Goal: Task Accomplishment & Management: Manage account settings

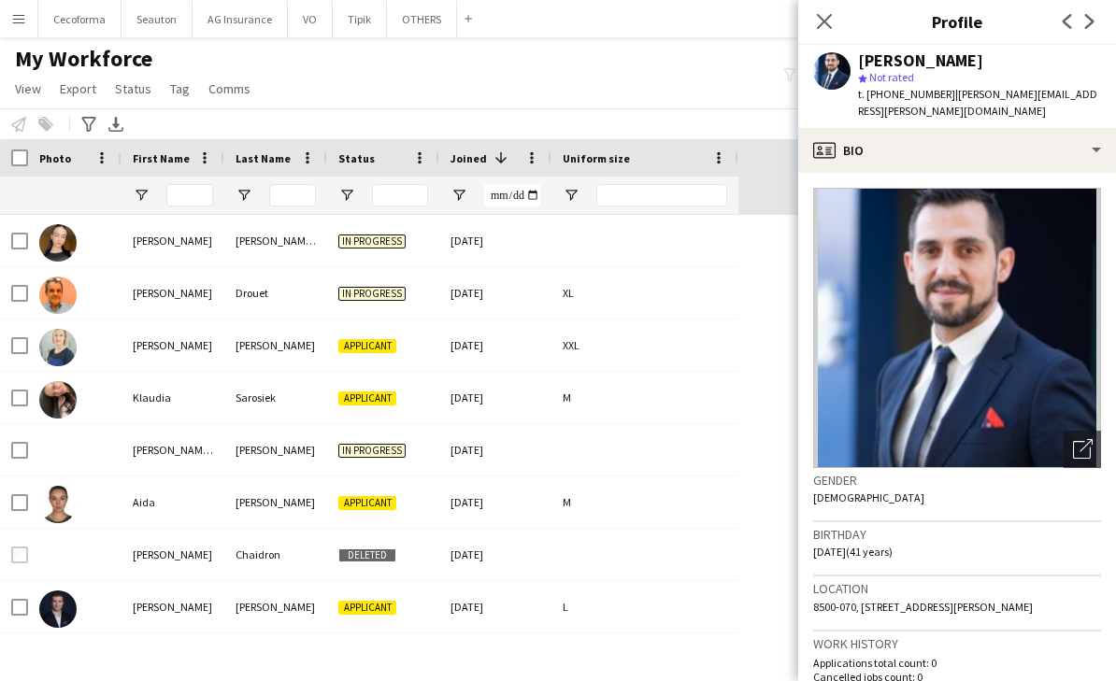
scroll to position [280, 0]
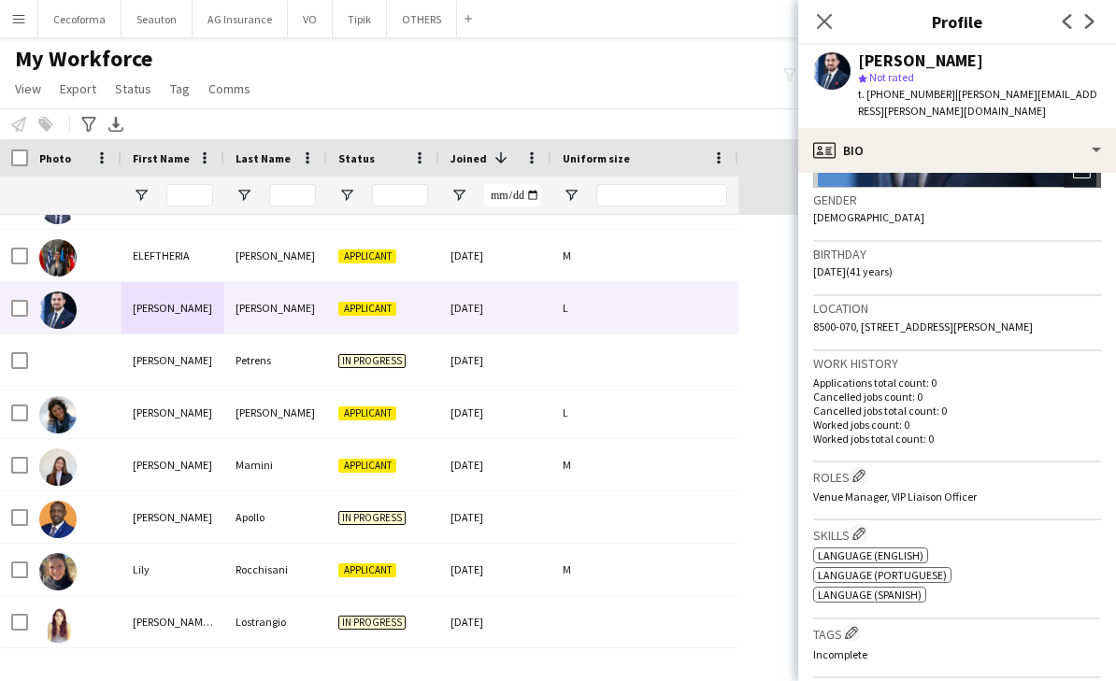
drag, startPoint x: 43, startPoint y: 51, endPoint x: 529, endPoint y: 5, distance: 488.1
click at [43, 51] on span "My Workforce" at bounding box center [83, 59] width 137 height 28
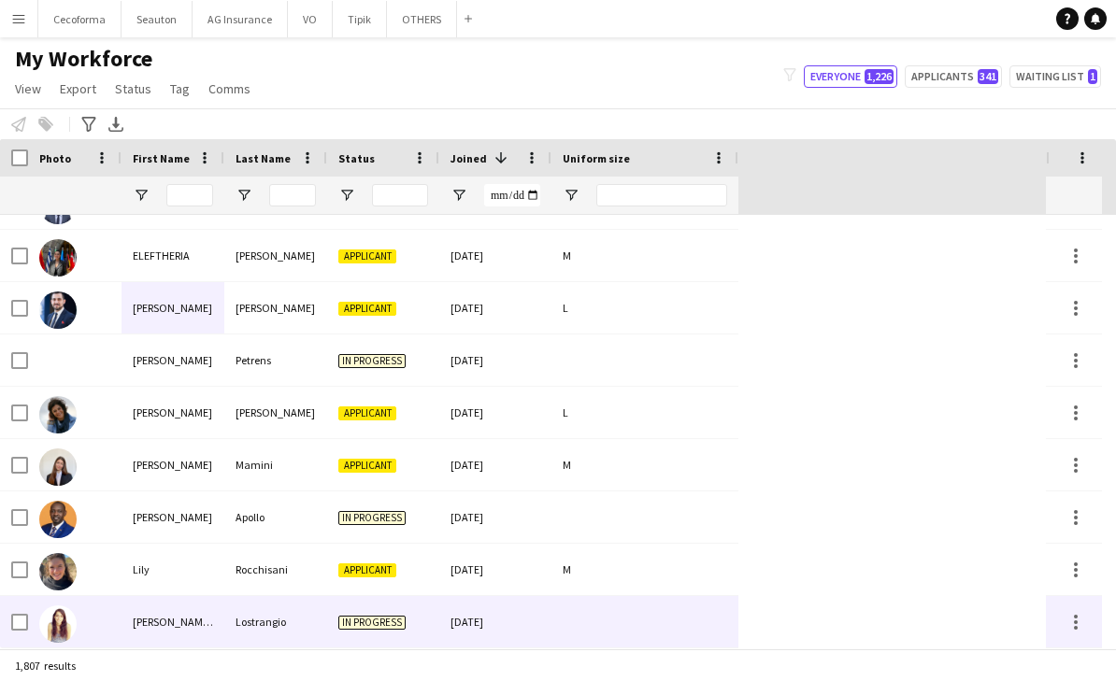
scroll to position [481, 0]
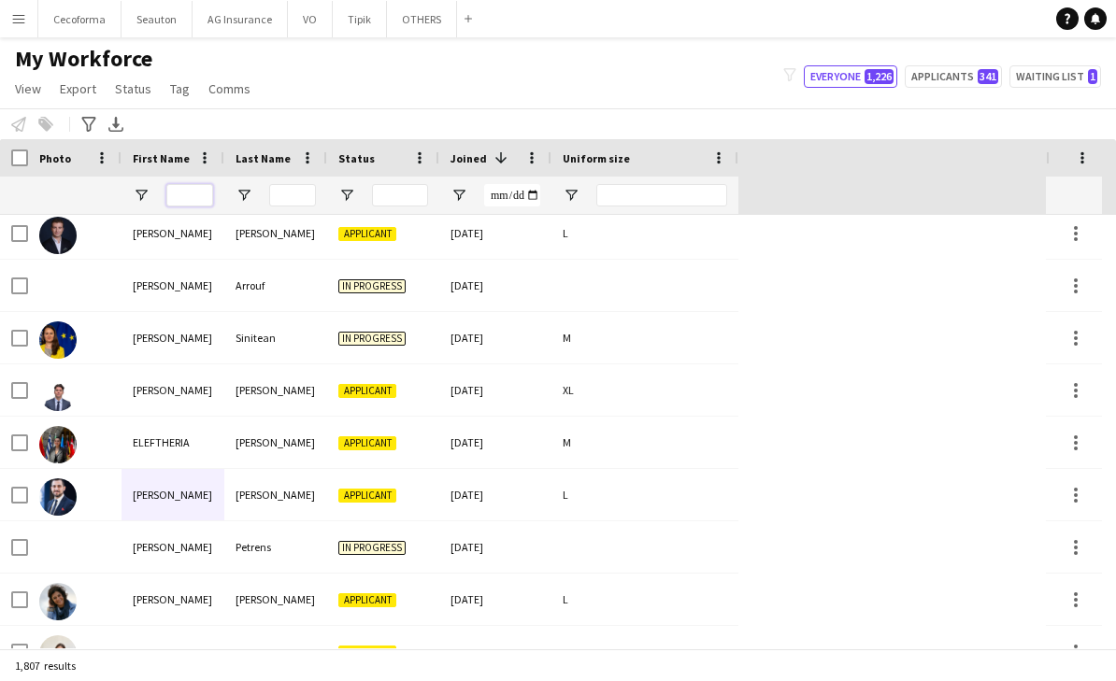
click at [187, 188] on input "First Name Filter Input" at bounding box center [189, 195] width 47 height 22
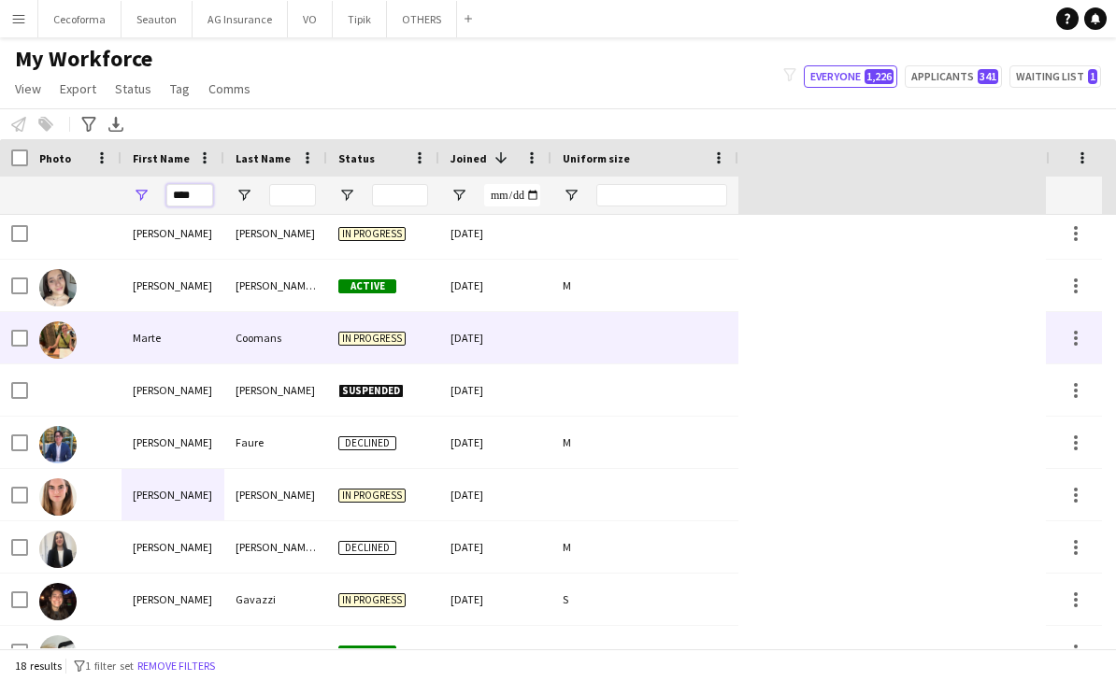
scroll to position [0, 0]
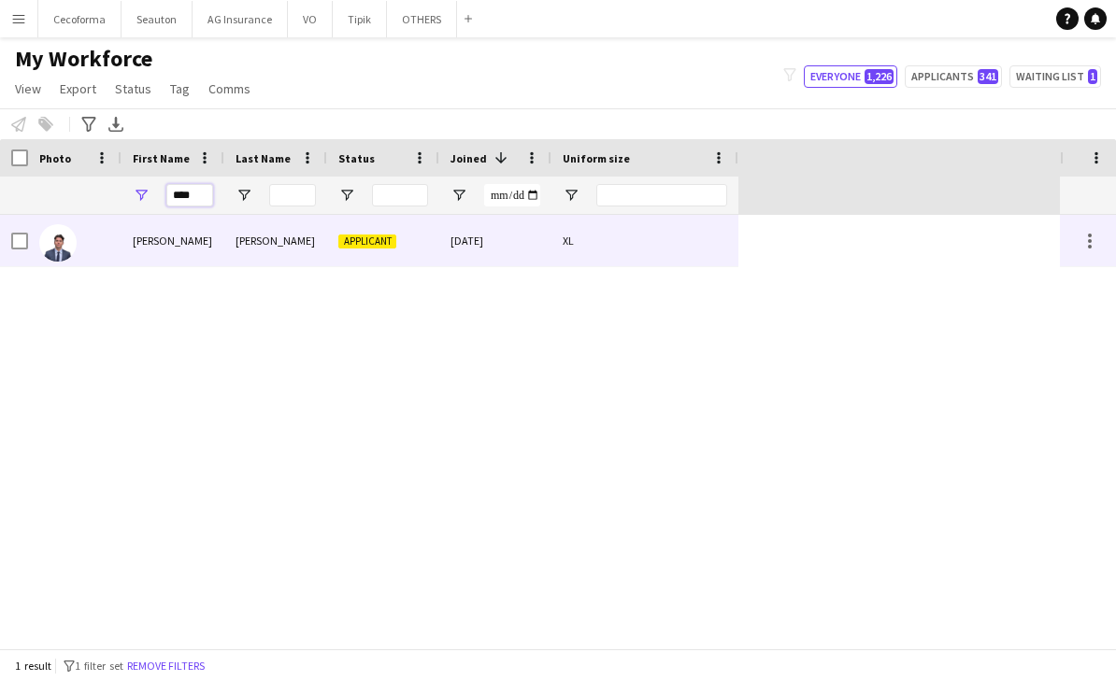
type input "****"
click at [204, 245] on div "Arthur" at bounding box center [172, 240] width 103 height 51
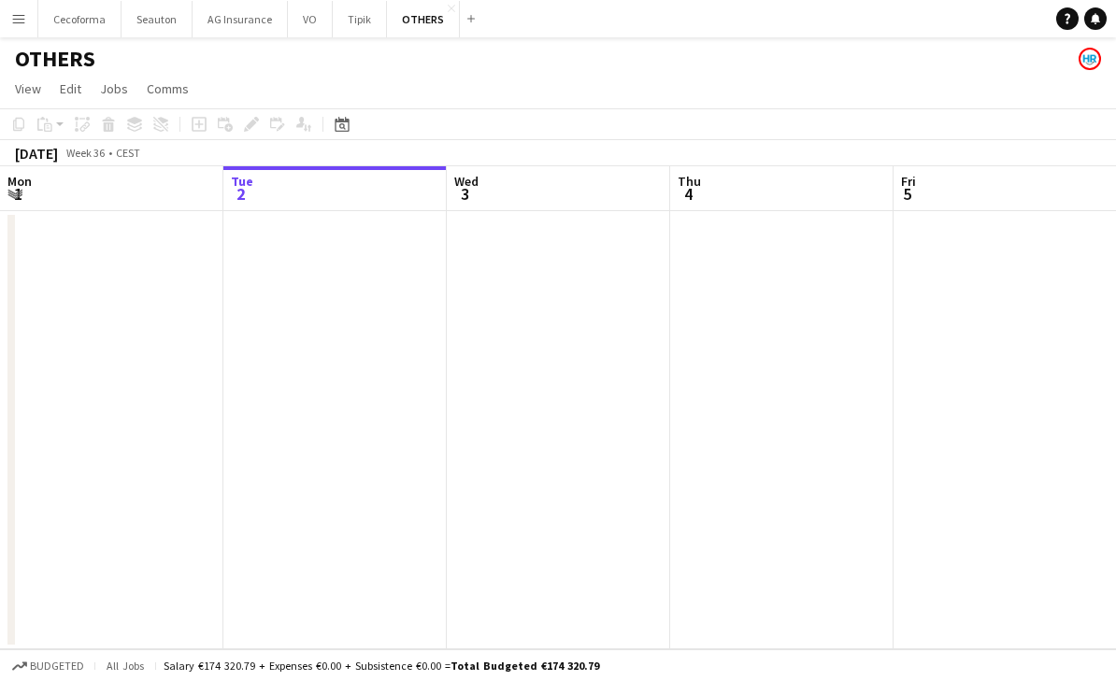
click at [207, 386] on app-calendar-viewport "Sat 30 Sun 31 Mon 1 Tue 2 Wed 3 Thu 4 Fri 5 Sat 6 Sun 7 Mon 8" at bounding box center [558, 407] width 1116 height 483
drag, startPoint x: 928, startPoint y: 511, endPoint x: 610, endPoint y: 489, distance: 318.5
click at [0, 356] on html "Menu Boards Boards Boards All jobs Status Workforce Workforce My Workforce Recr…" at bounding box center [558, 340] width 1116 height 681
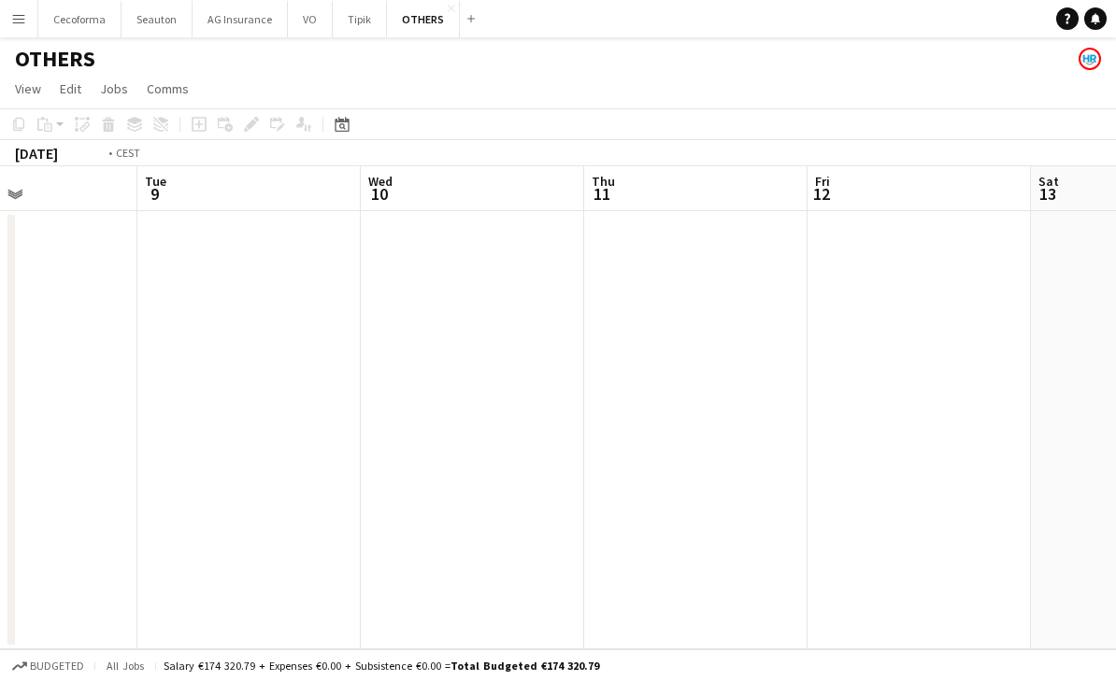
drag, startPoint x: 824, startPoint y: 500, endPoint x: 9, endPoint y: 375, distance: 824.3
click at [9, 375] on div "Fri 5 Sat 6 Sun 7 Mon 8 Tue 9 Wed 10 Thu 11 Fri 12 Sat 13 Sun 14" at bounding box center [558, 407] width 1116 height 483
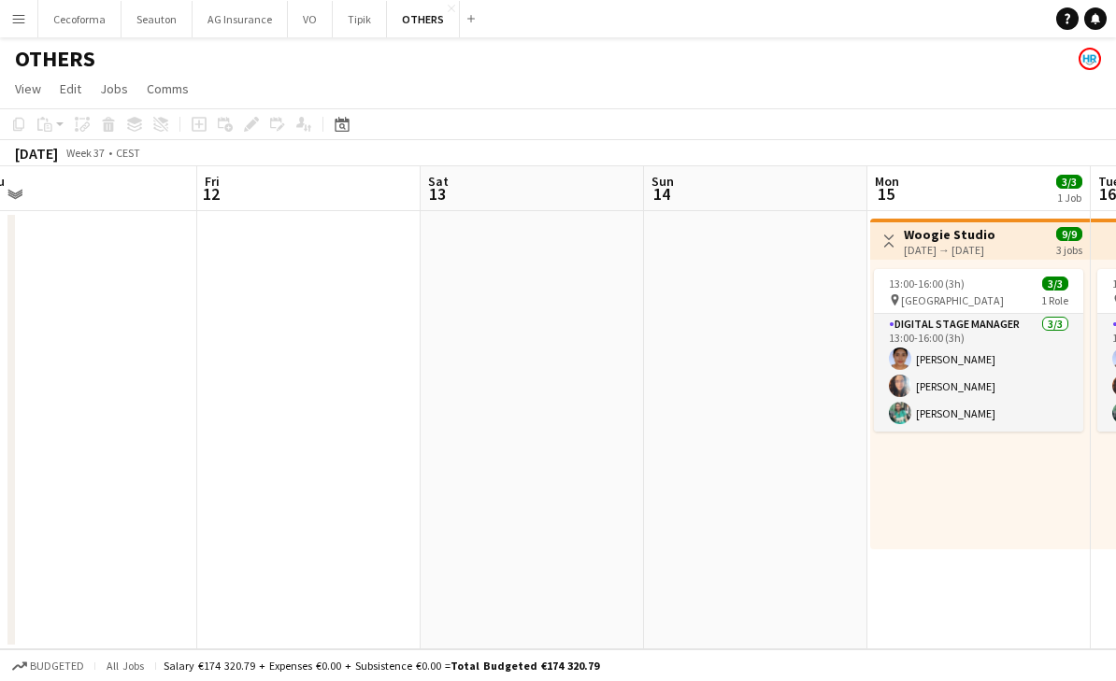
drag, startPoint x: 768, startPoint y: 487, endPoint x: 250, endPoint y: 420, distance: 522.0
click at [278, 414] on app-calendar-viewport "Mon 8 Tue 9 Wed 10 Thu 11 Fri 12 Sat 13 Sun 14 Mon 15 3/3 1 Job Tue 16 3/3 1 Jo…" at bounding box center [558, 407] width 1116 height 483
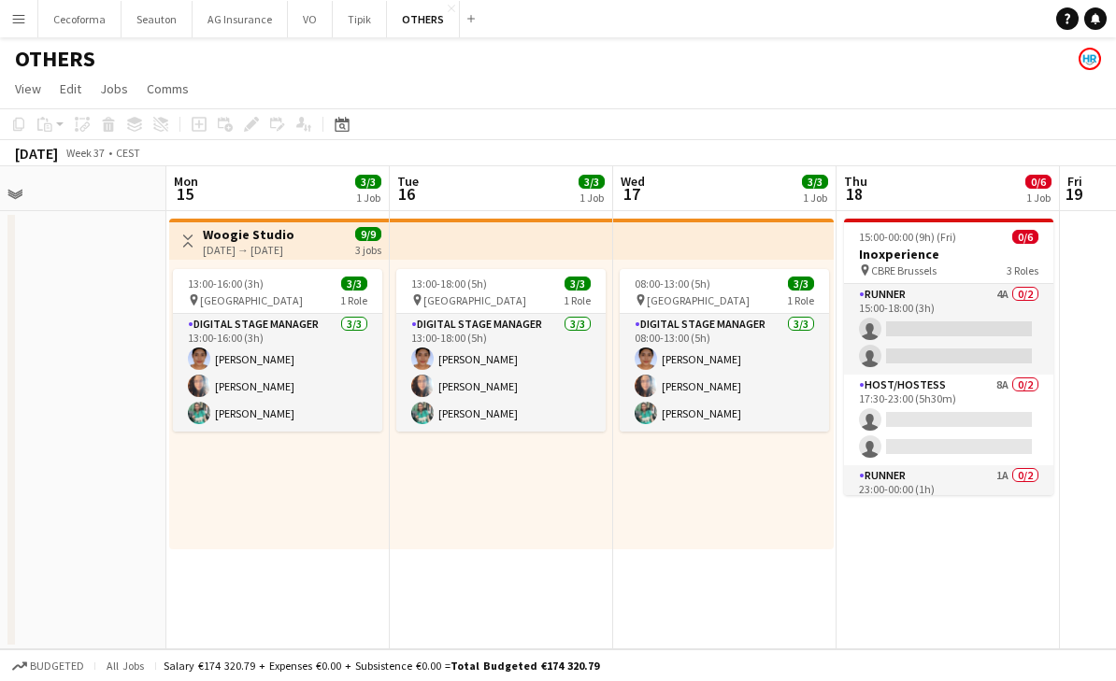
scroll to position [0, 524]
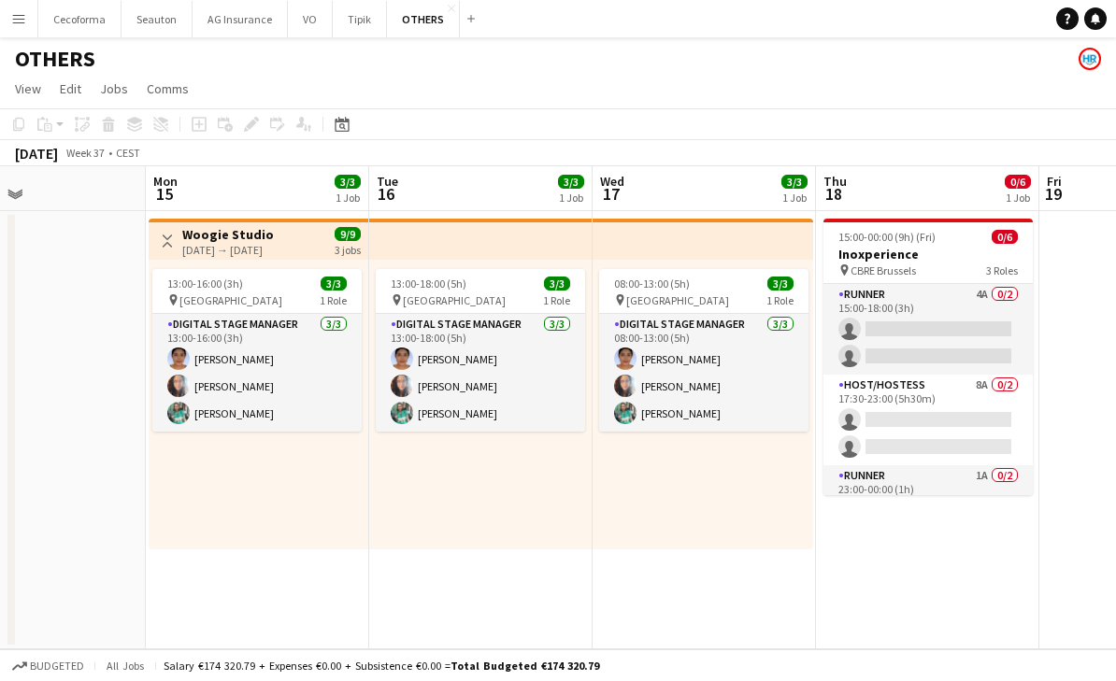
drag, startPoint x: 819, startPoint y: 528, endPoint x: 594, endPoint y: 502, distance: 225.8
click at [594, 502] on app-calendar-viewport "Fri 12 Sat 13 Sun 14 Mon 15 3/3 1 Job Tue 16 3/3 1 Job Wed 17 3/3 1 Job Thu 18 …" at bounding box center [558, 407] width 1116 height 483
click at [108, 449] on app-date-cell at bounding box center [33, 430] width 223 height 438
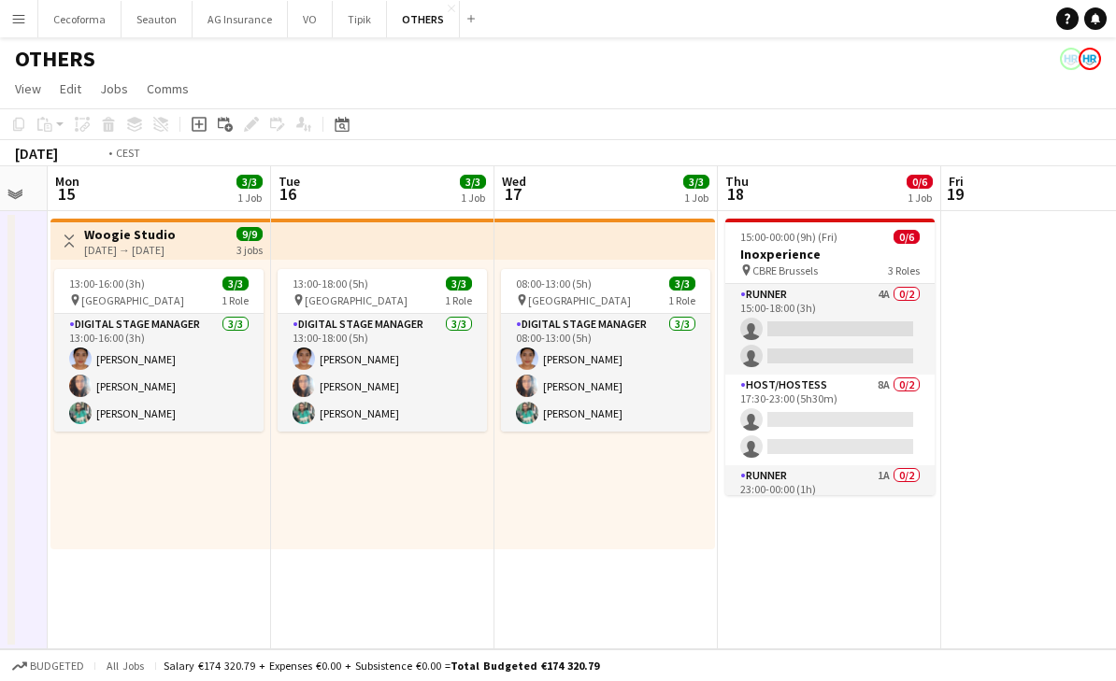
scroll to position [0, 689]
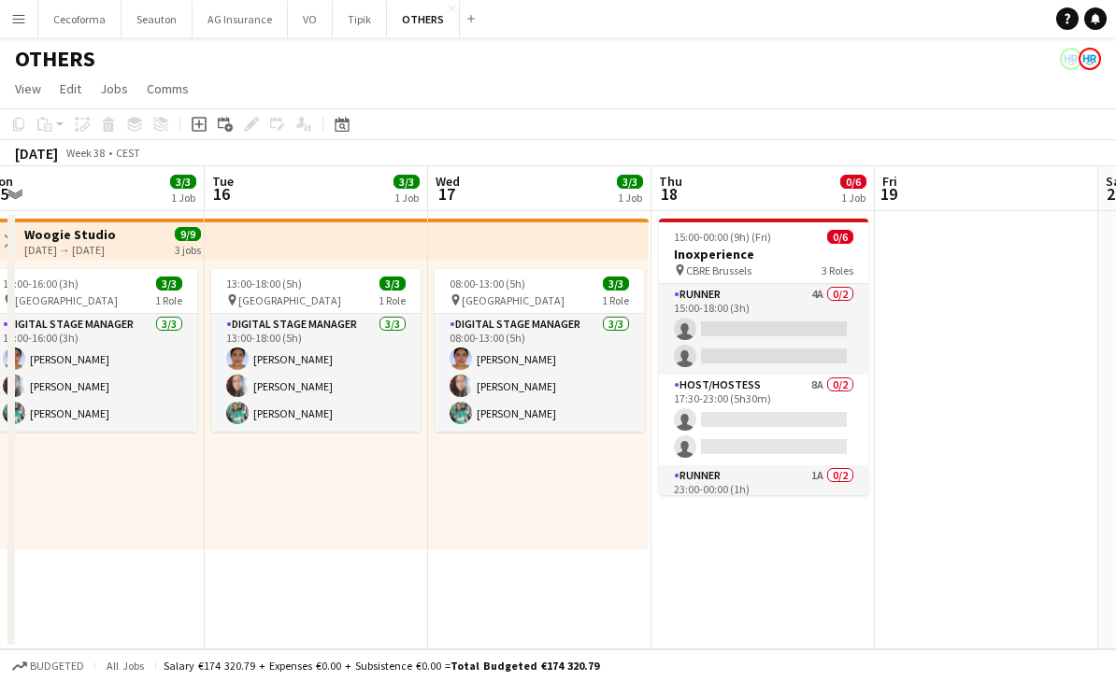
drag, startPoint x: 945, startPoint y: 568, endPoint x: 780, endPoint y: 544, distance: 166.2
click at [780, 544] on app-calendar-viewport "Fri 12 Sat 13 Sun 14 Mon 15 3/3 1 Job Tue 16 3/3 1 Job Wed 17 3/3 1 Job Thu 18 …" at bounding box center [558, 407] width 1116 height 483
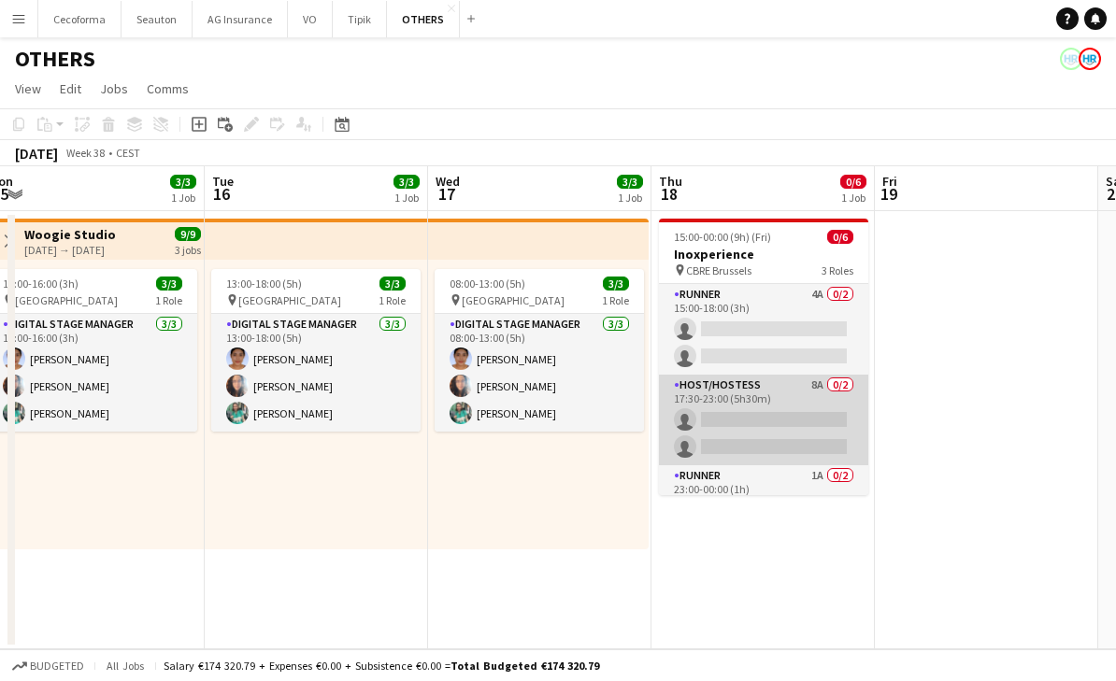
scroll to position [60, 0]
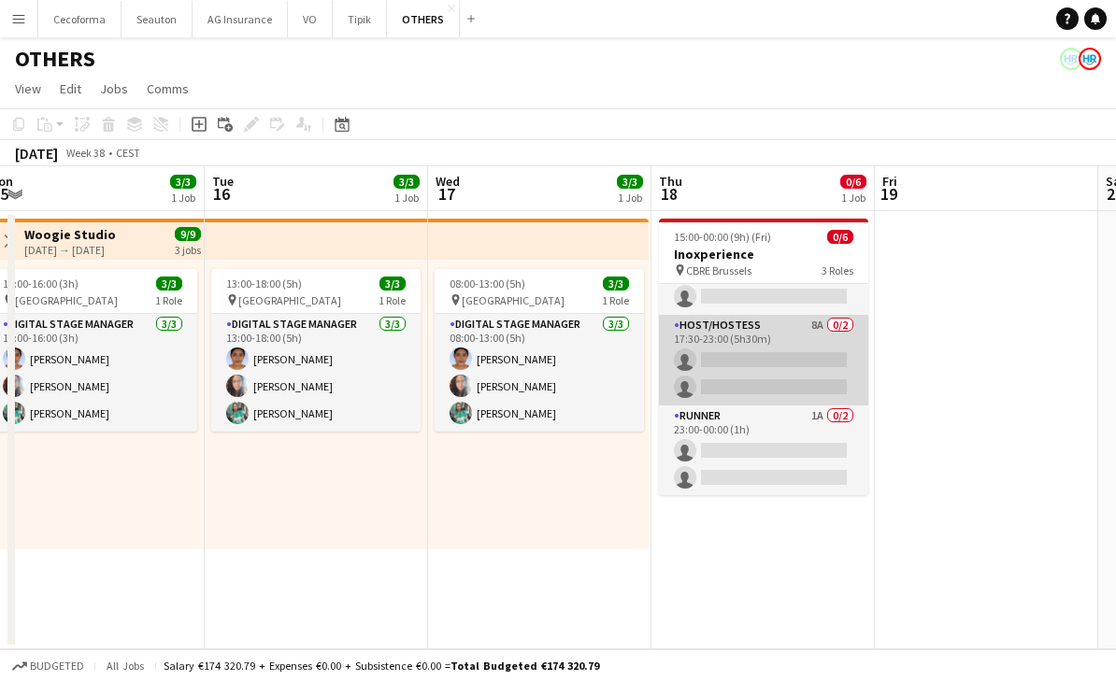
click at [747, 369] on app-card-role "Host/Hostess 8A 0/2 17:30-23:00 (5h30m) single-neutral-actions single-neutral-a…" at bounding box center [763, 360] width 209 height 91
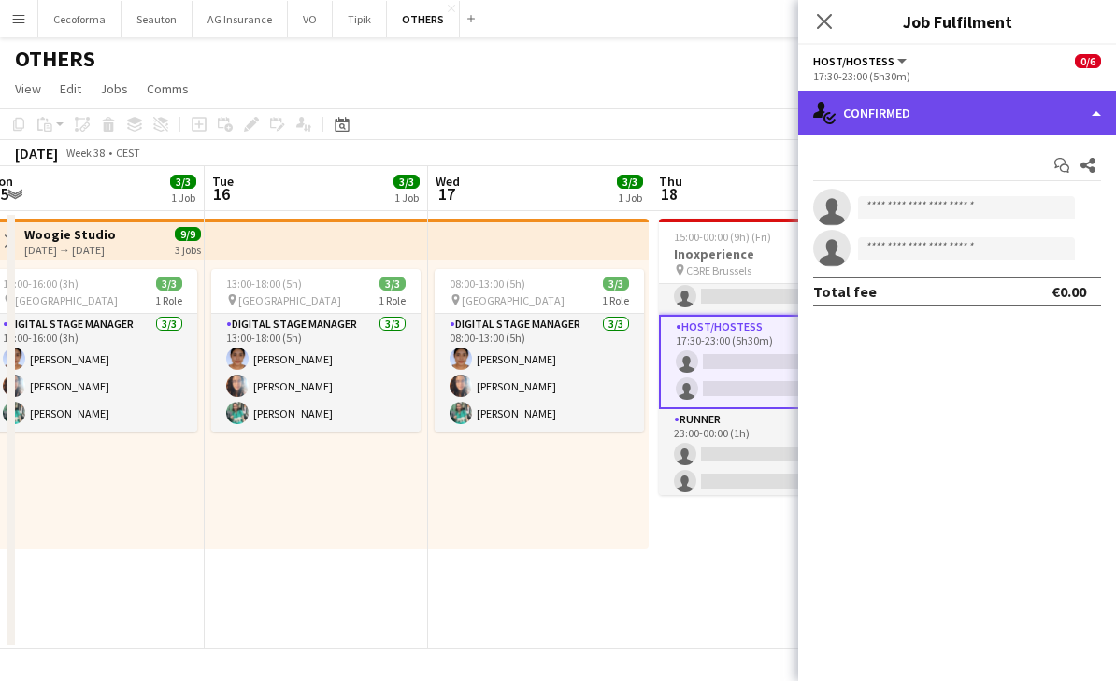
click at [876, 120] on div "single-neutral-actions-check-2 Confirmed" at bounding box center [957, 113] width 318 height 45
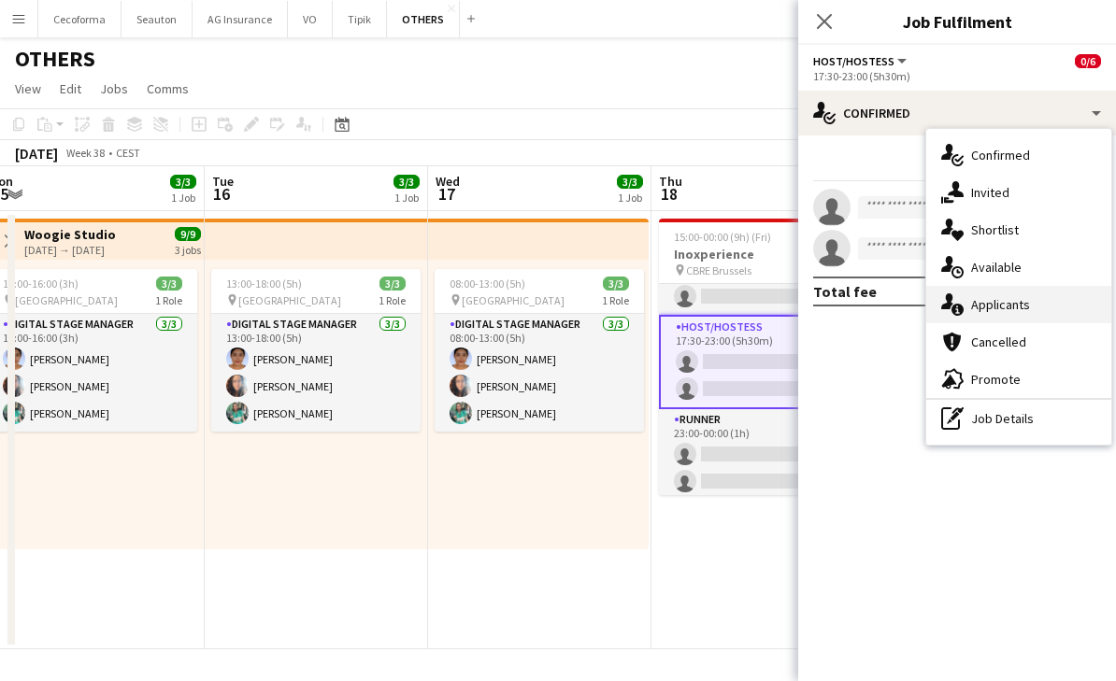
click at [975, 323] on div "cancellation Cancelled" at bounding box center [1018, 341] width 185 height 37
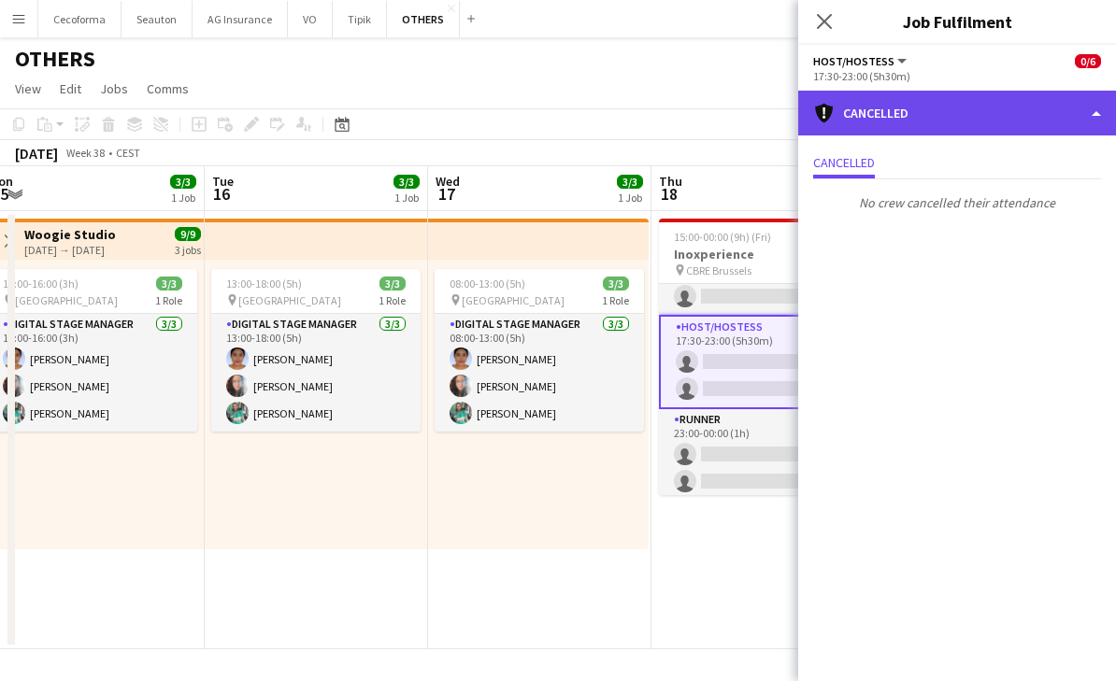
click at [890, 117] on div "cancellation Cancelled" at bounding box center [957, 113] width 318 height 45
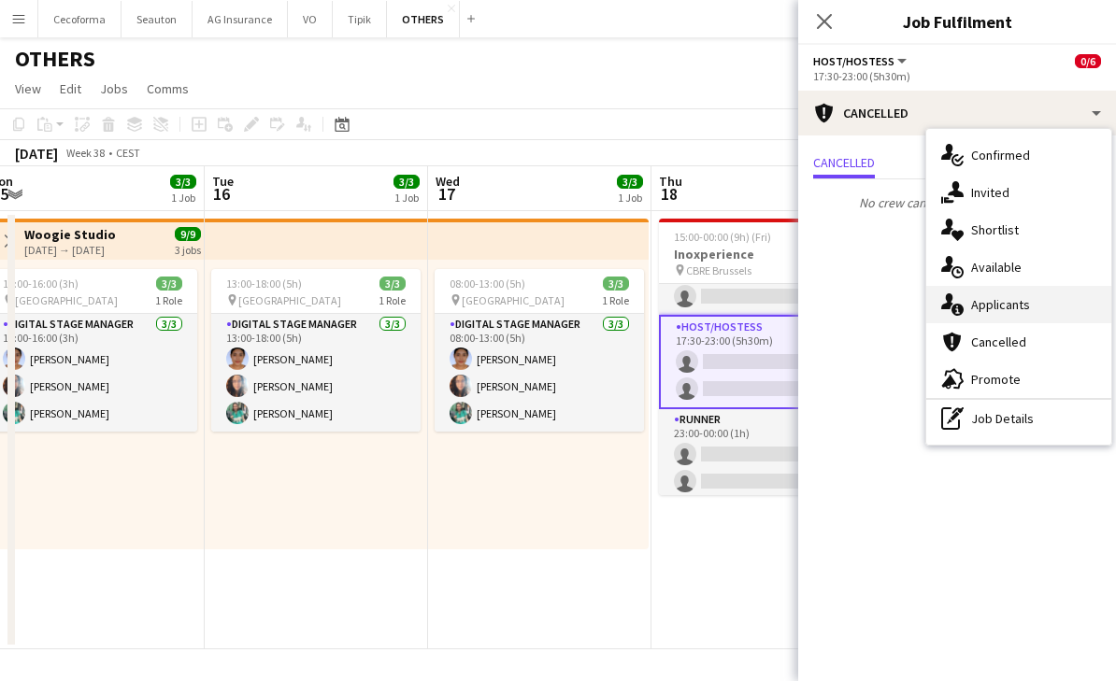
click at [1009, 306] on span "Applicants" at bounding box center [1000, 304] width 59 height 17
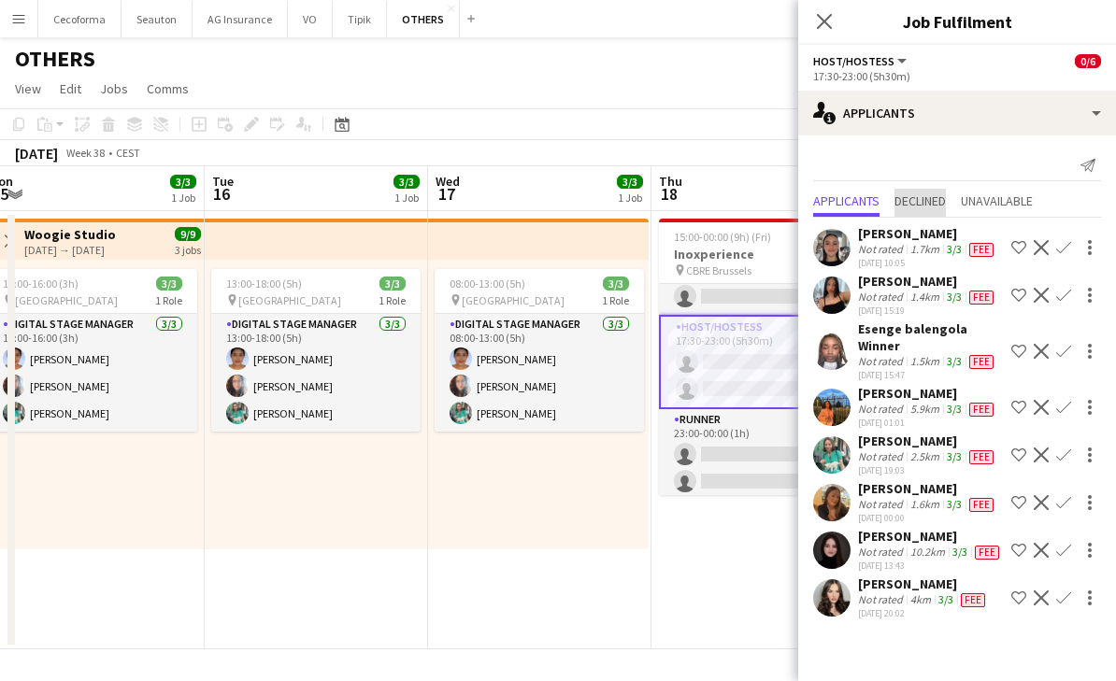
click at [926, 197] on span "Declined" at bounding box center [919, 200] width 51 height 13
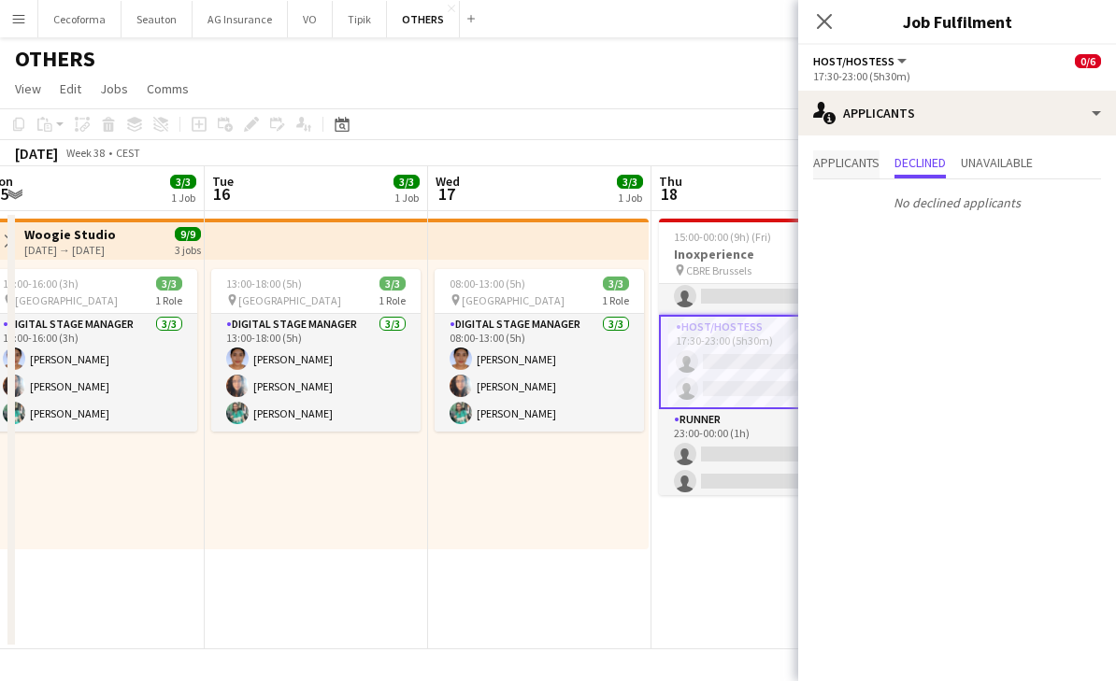
click at [832, 164] on span "Applicants" at bounding box center [846, 162] width 66 height 13
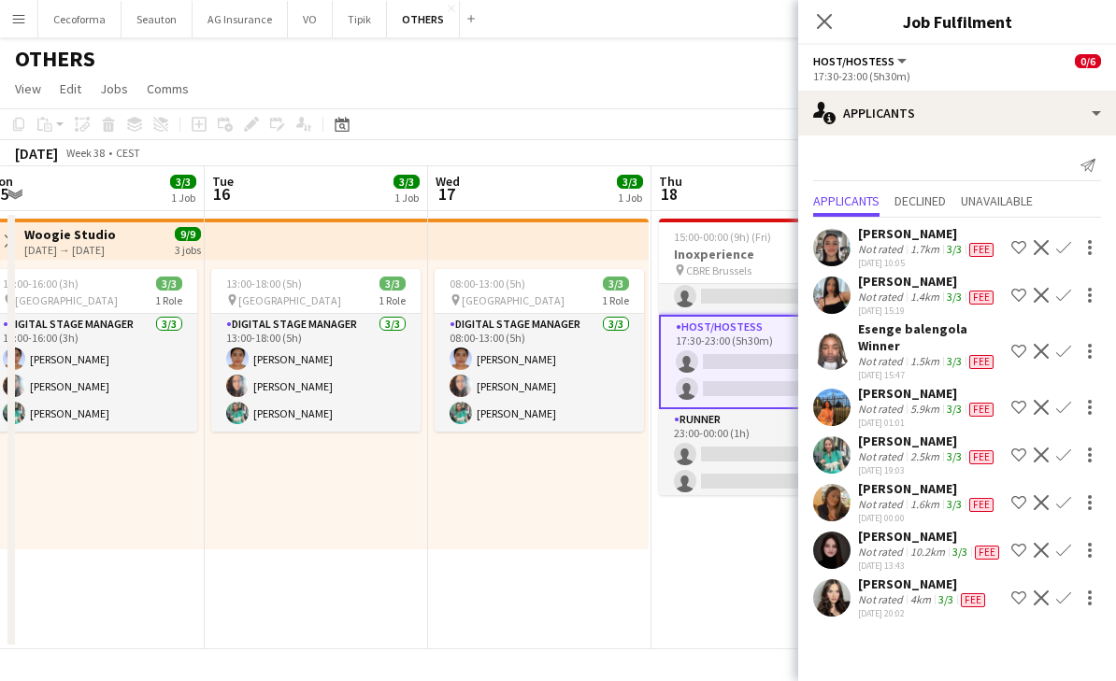
click at [723, 560] on app-date-cell "15:00-00:00 (9h) (Fri) 0/6 Inoxperience pin CBRE Brussels 3 Roles Runner 4A 0/2…" at bounding box center [762, 430] width 223 height 438
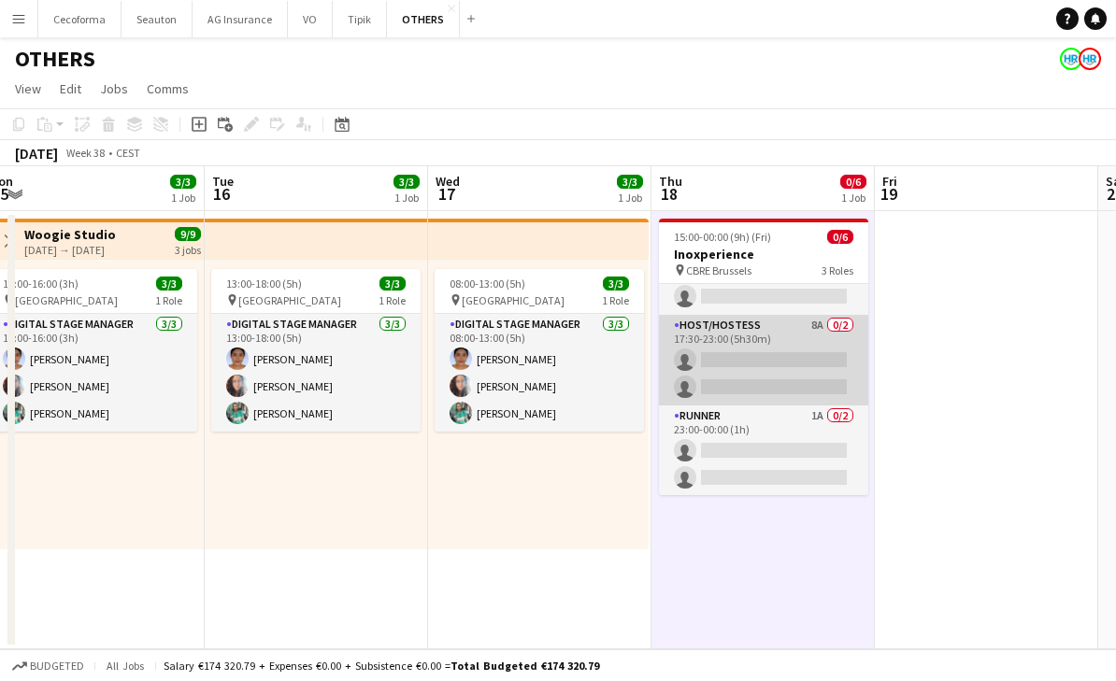
click at [731, 373] on app-card-role "Host/Hostess 8A 0/2 17:30-23:00 (5h30m) single-neutral-actions single-neutral-a…" at bounding box center [763, 360] width 209 height 91
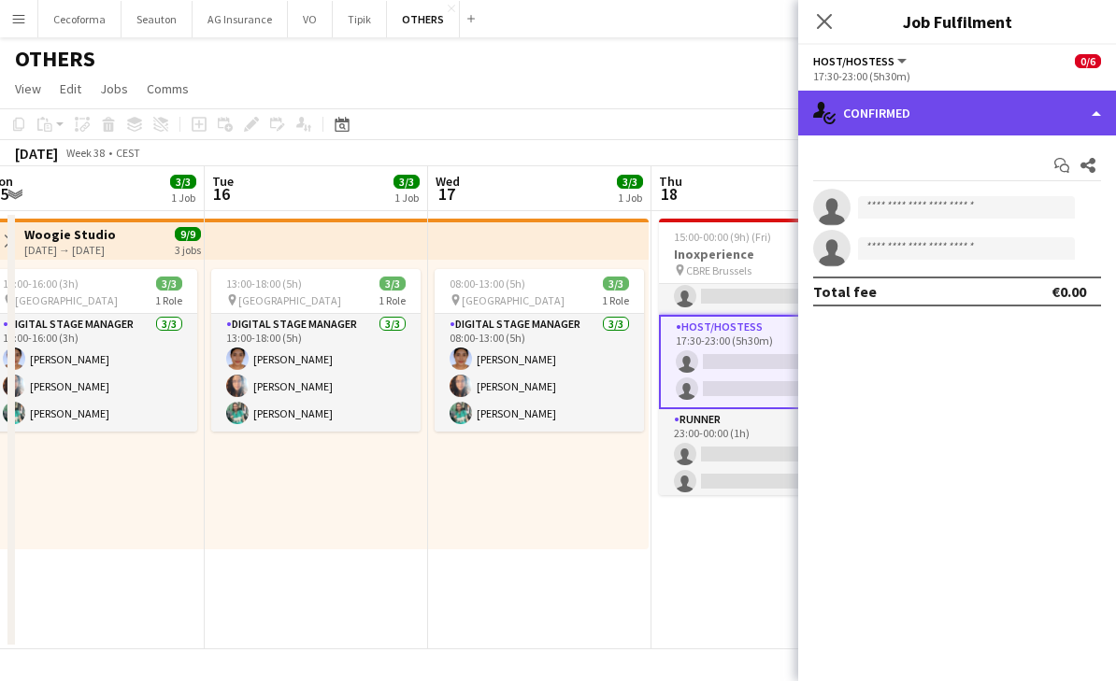
click at [955, 126] on div "single-neutral-actions-check-2 Confirmed" at bounding box center [957, 113] width 318 height 45
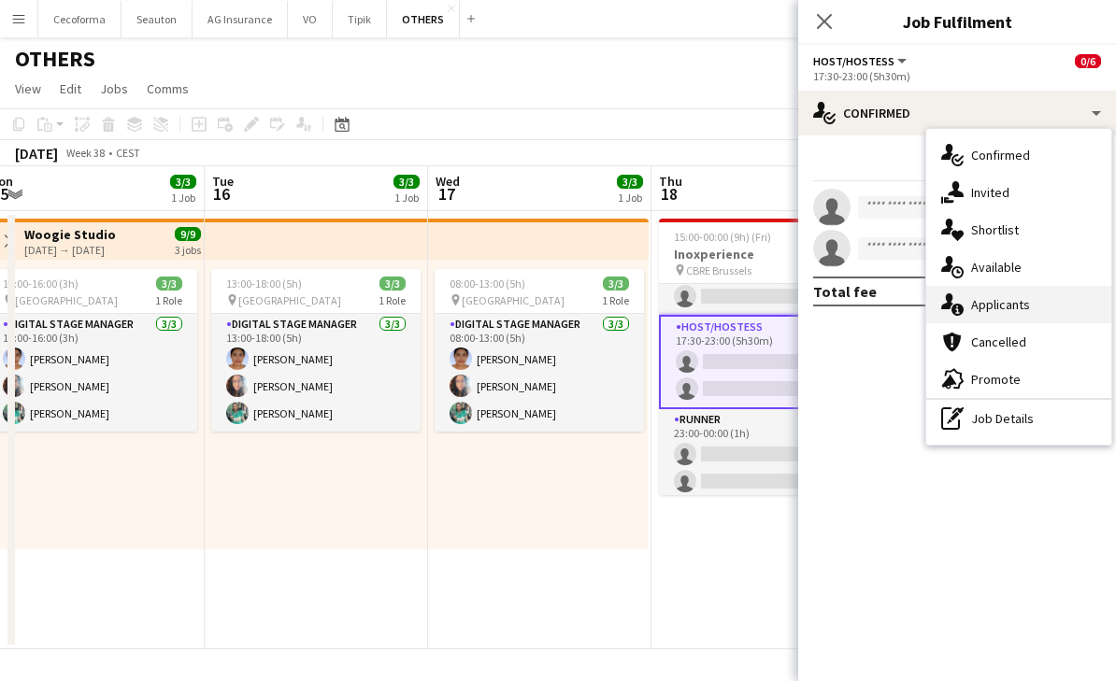
click at [996, 313] on div "single-neutral-actions-information Applicants" at bounding box center [1018, 304] width 185 height 37
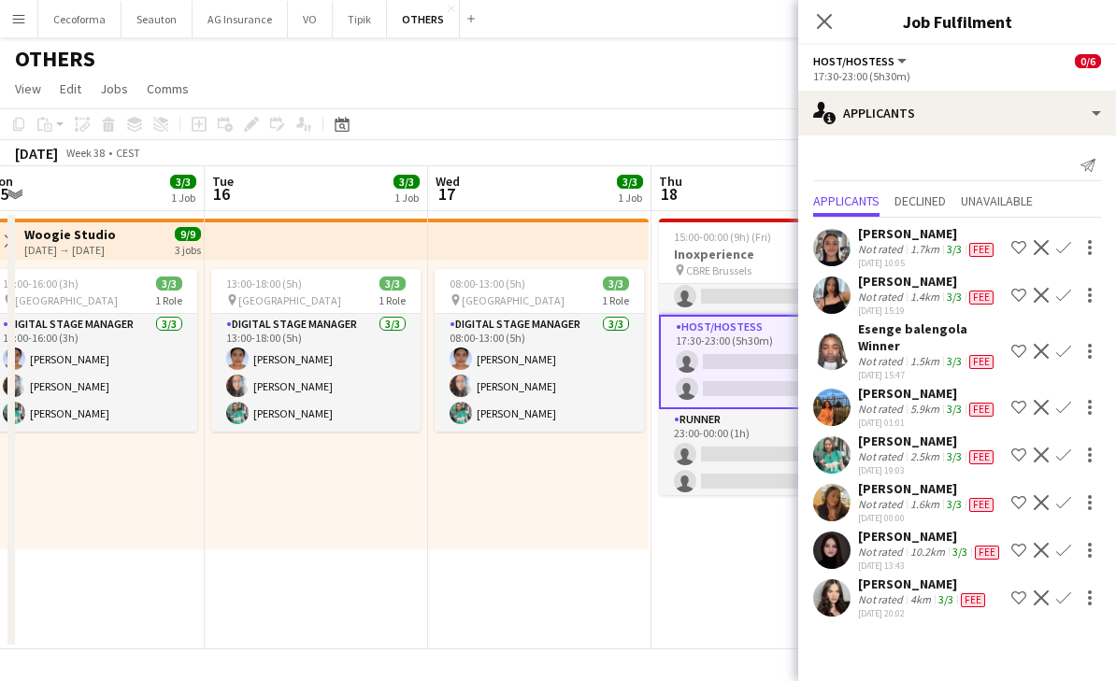
scroll to position [0, 0]
click at [949, 650] on mat-expansion-panel "users2 Applicants Send notification Applicants Declined Unavailable [PERSON_NAM…" at bounding box center [957, 408] width 318 height 546
click at [835, 521] on app-user-avatar at bounding box center [831, 502] width 37 height 37
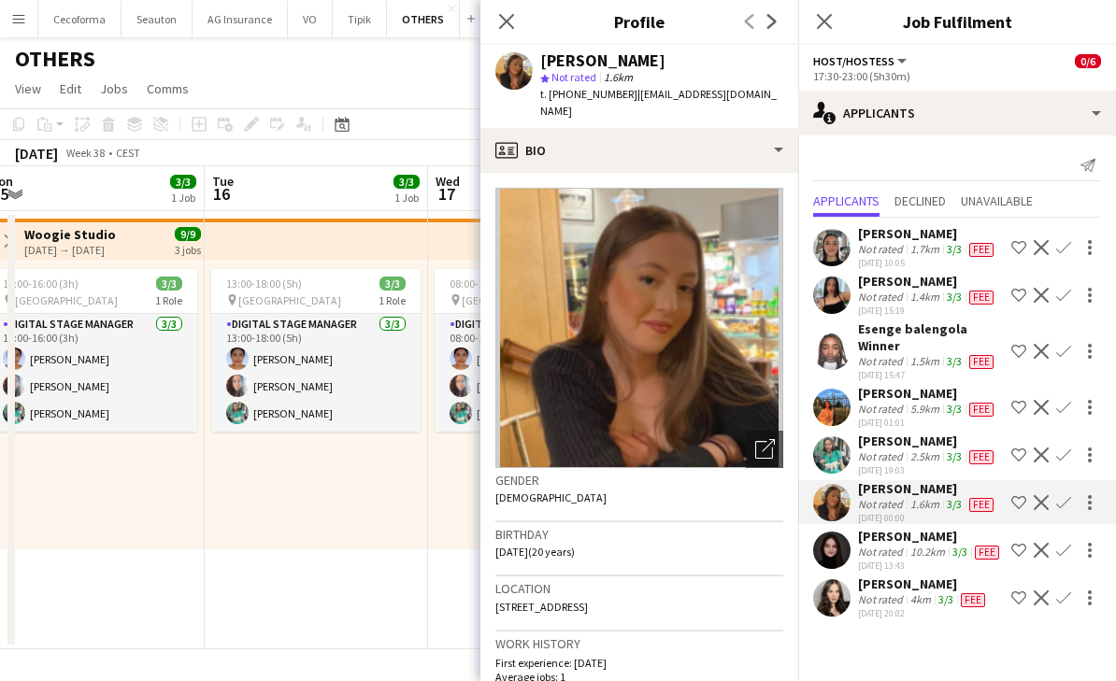
click at [835, 231] on app-user-avatar at bounding box center [831, 247] width 37 height 37
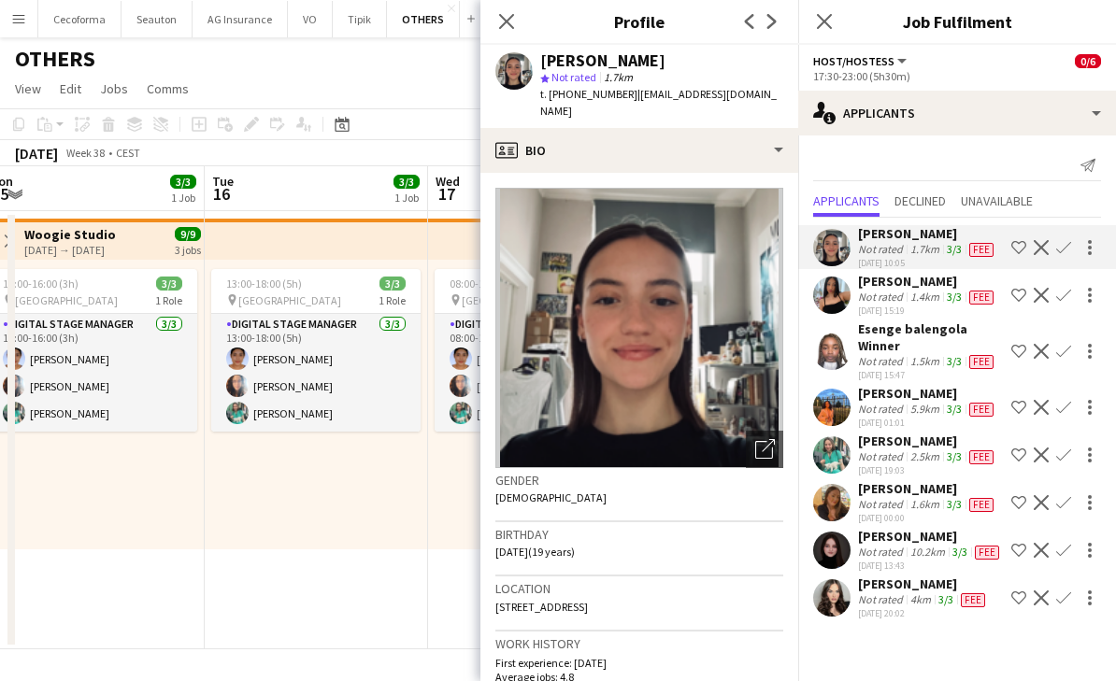
scroll to position [114, 0]
click at [959, 635] on mat-expansion-panel "users2 Applicants Send notification Applicants Declined Unavailable [PERSON_NAM…" at bounding box center [957, 408] width 318 height 546
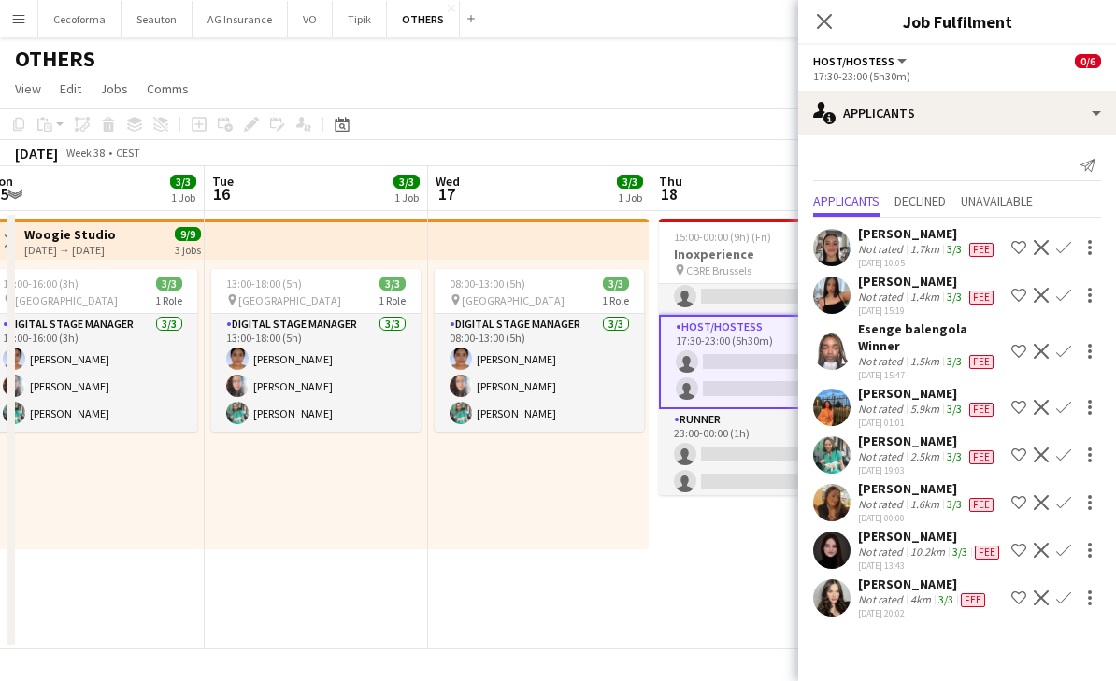
drag, startPoint x: 607, startPoint y: 594, endPoint x: 649, endPoint y: 530, distance: 77.0
click at [607, 594] on app-date-cell "08:00-13:00 (5h) 3/3 pin Square Meeting Centre 1 Role Digital Stage Manager [DA…" at bounding box center [539, 430] width 223 height 438
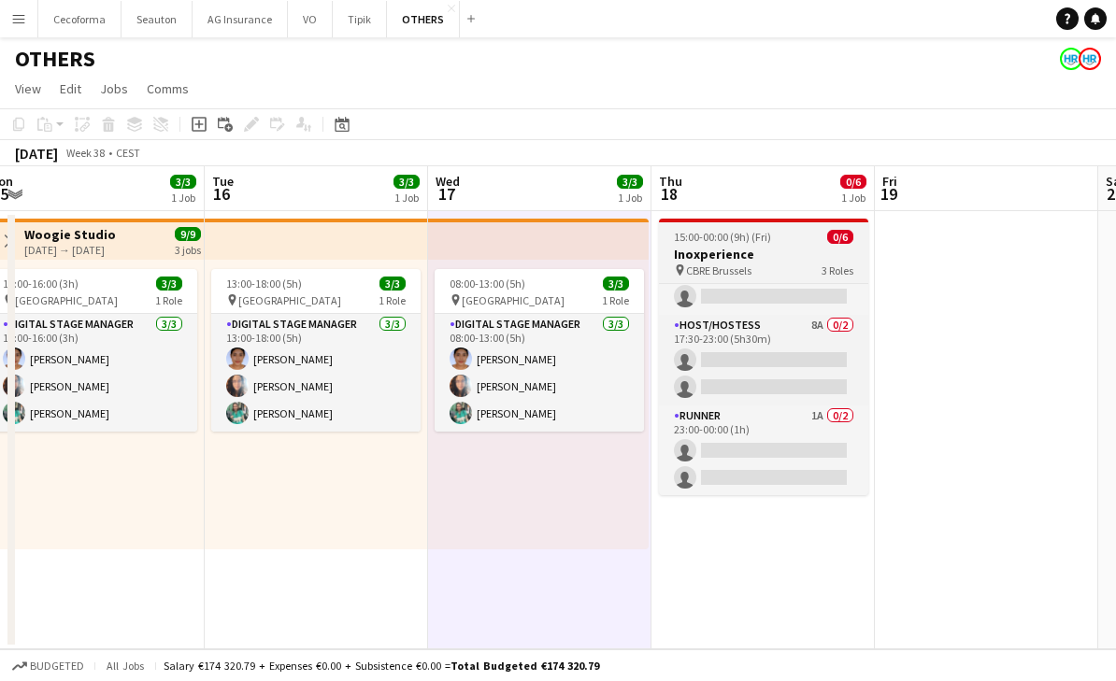
click at [721, 240] on span "15:00-00:00 (9h) (Fri)" at bounding box center [722, 237] width 97 height 14
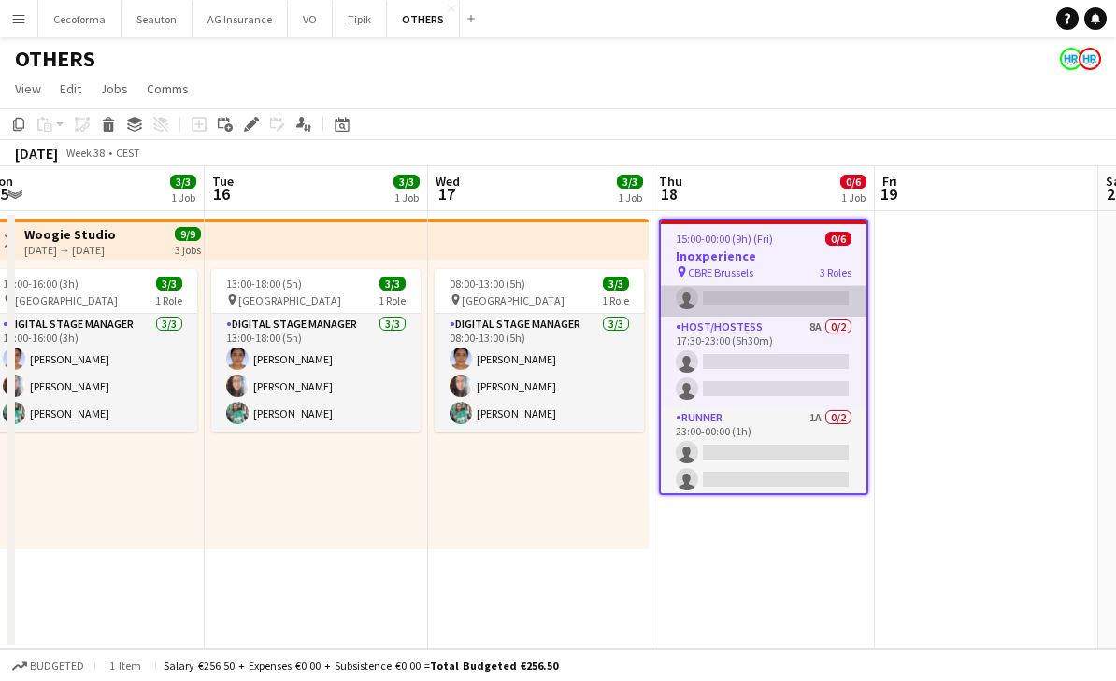
scroll to position [0, 0]
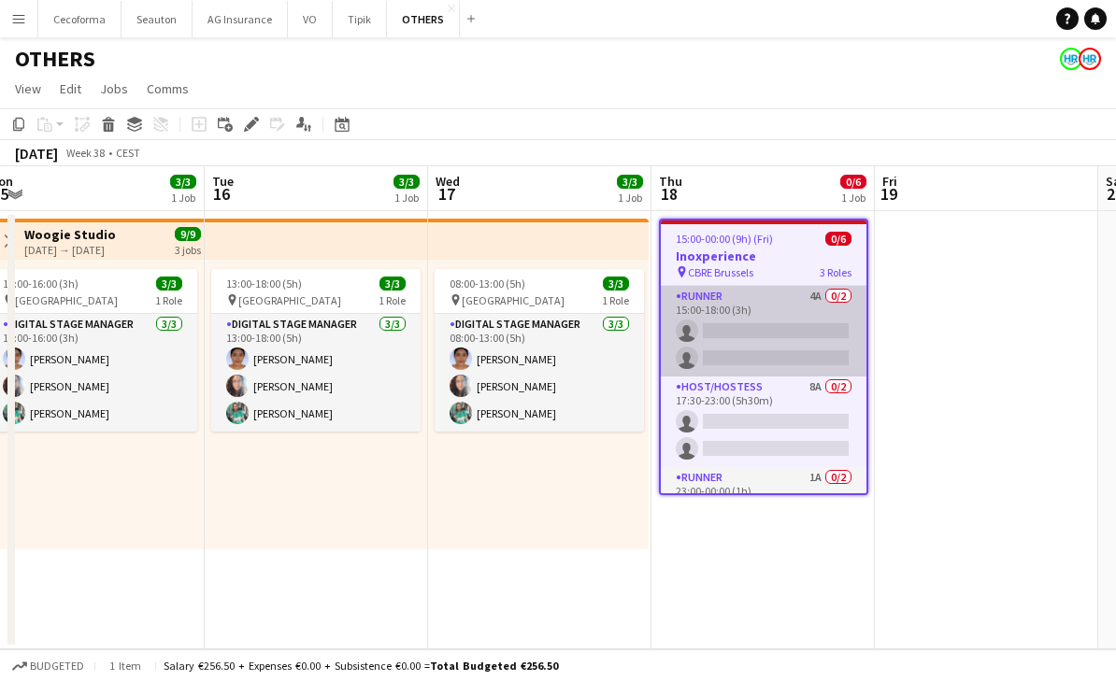
click at [738, 322] on app-card-role "Runner 4A 0/2 15:00-18:00 (3h) single-neutral-actions single-neutral-actions" at bounding box center [764, 331] width 206 height 91
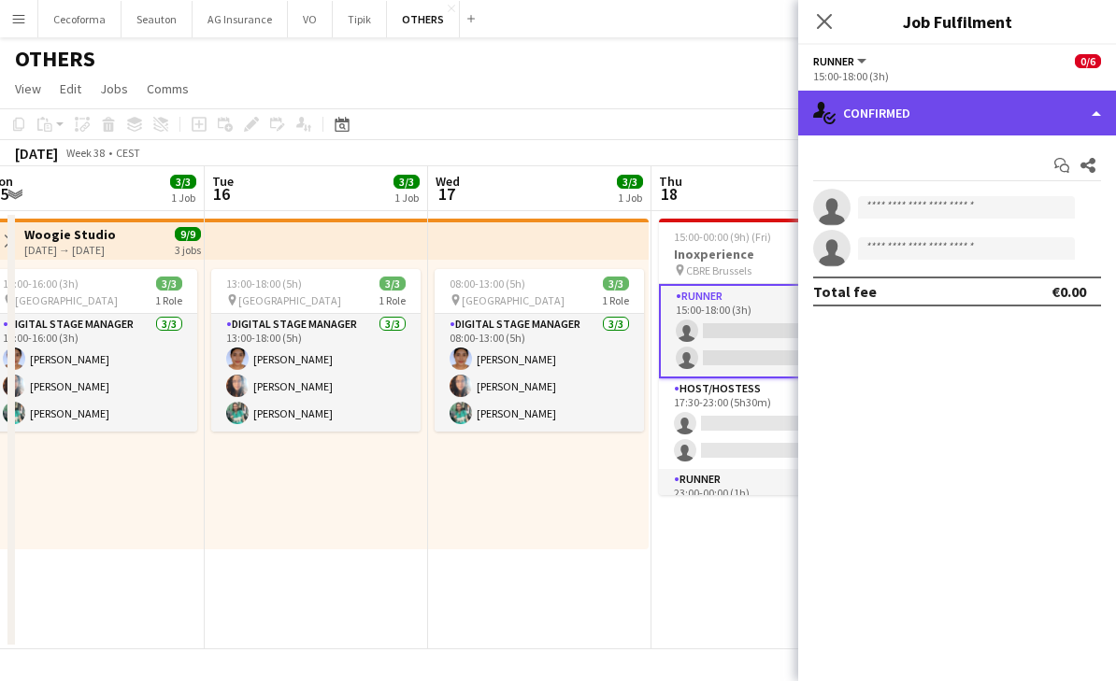
click at [893, 119] on div "single-neutral-actions-check-2 Confirmed" at bounding box center [957, 113] width 318 height 45
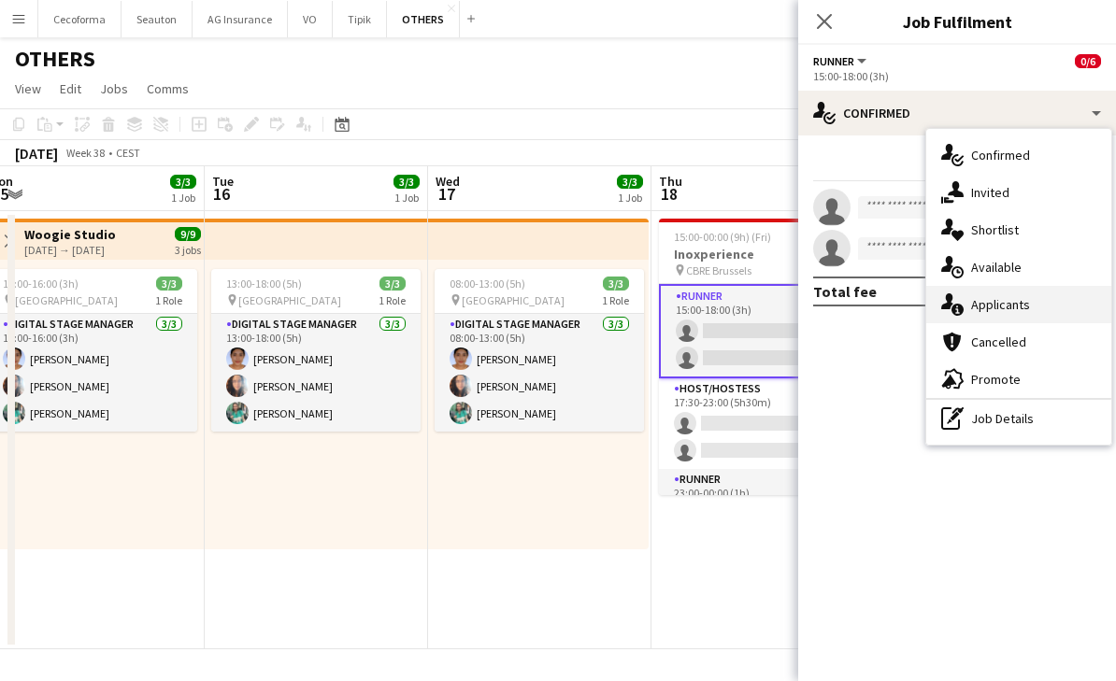
click at [994, 311] on span "Applicants" at bounding box center [1000, 304] width 59 height 17
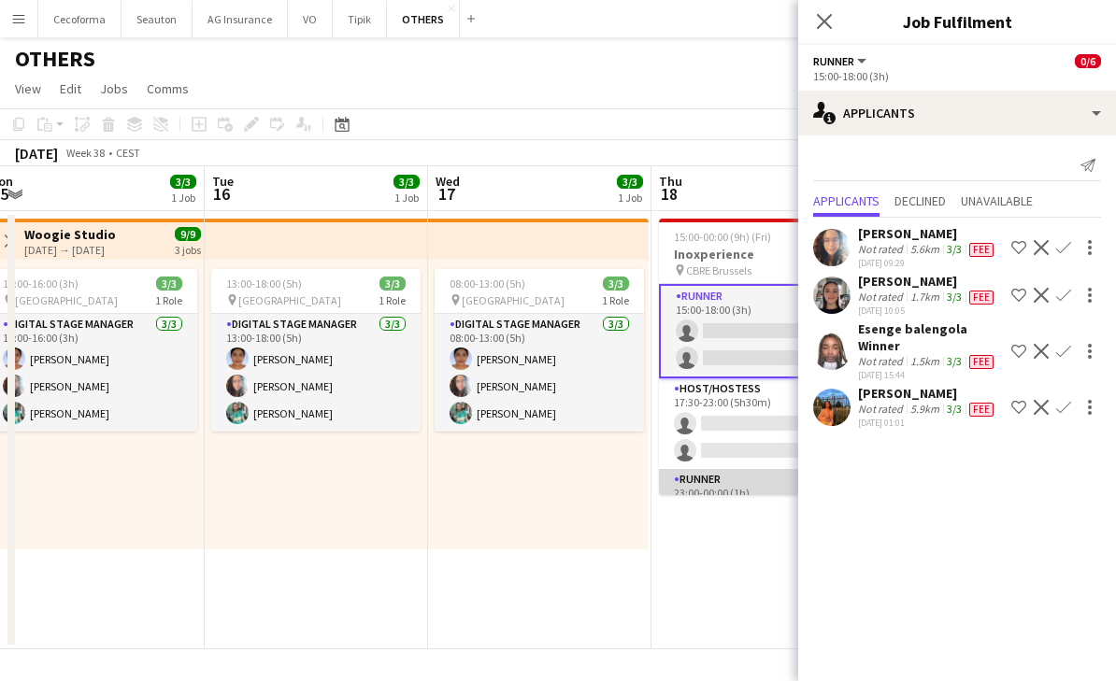
click at [768, 488] on app-card-role "Runner 1A 0/2 23:00-00:00 (1h) single-neutral-actions single-neutral-actions" at bounding box center [763, 514] width 209 height 91
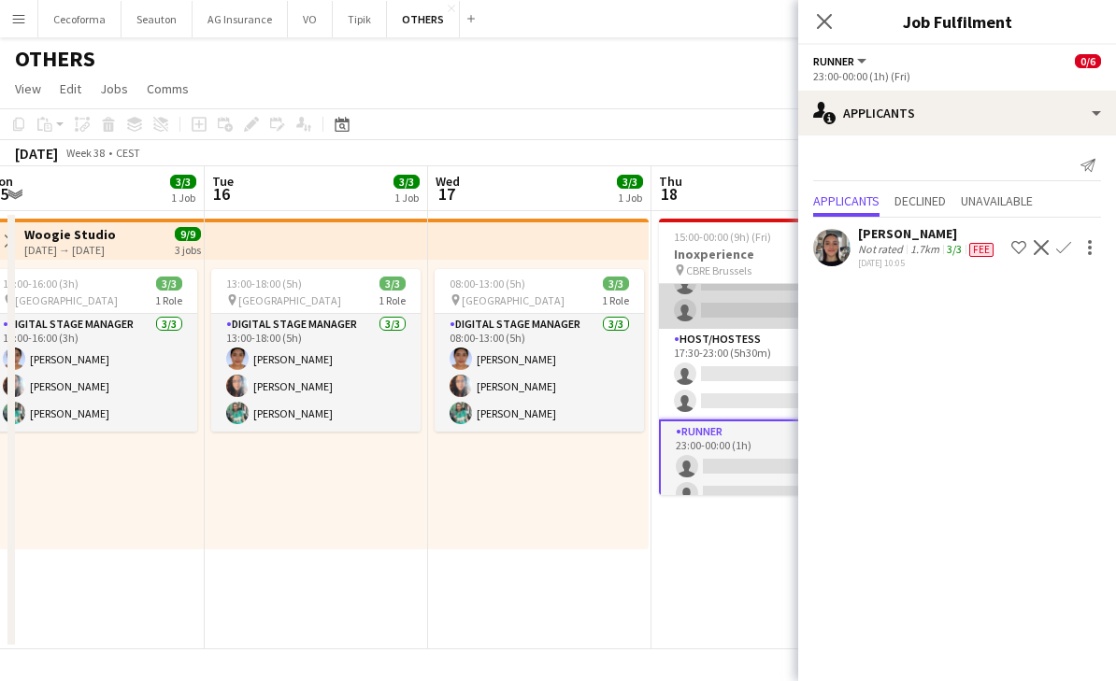
scroll to position [64, 0]
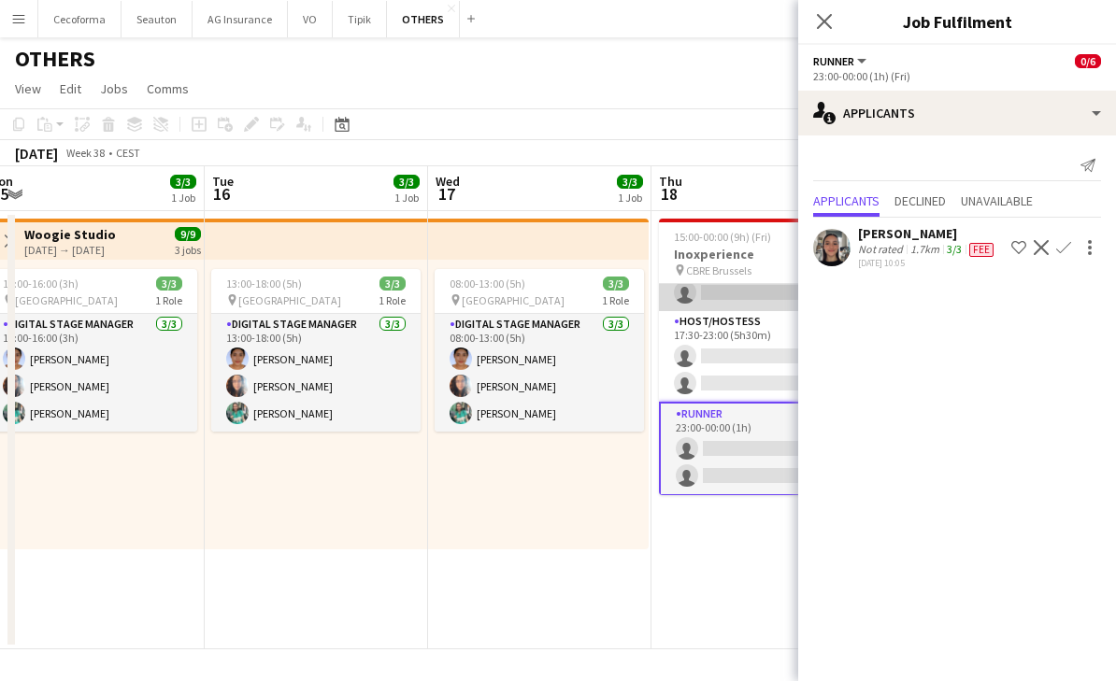
click at [737, 289] on app-card-role "Runner 4A 0/2 15:00-18:00 (3h) single-neutral-actions single-neutral-actions" at bounding box center [763, 266] width 209 height 91
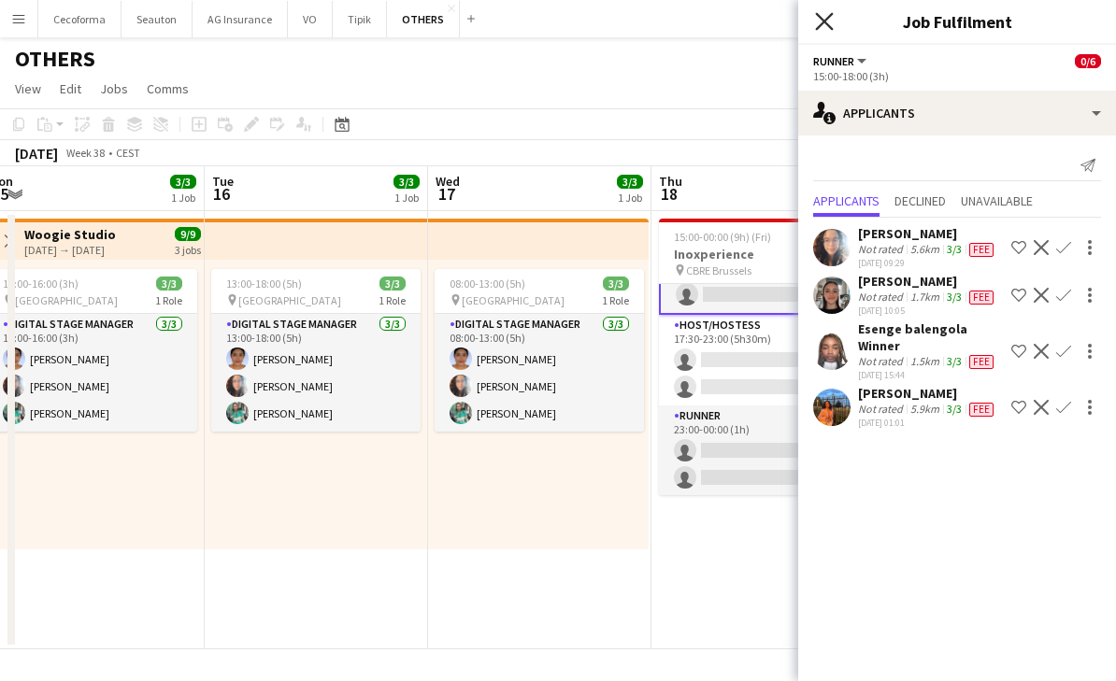
click at [827, 17] on icon "Close pop-in" at bounding box center [824, 21] width 18 height 18
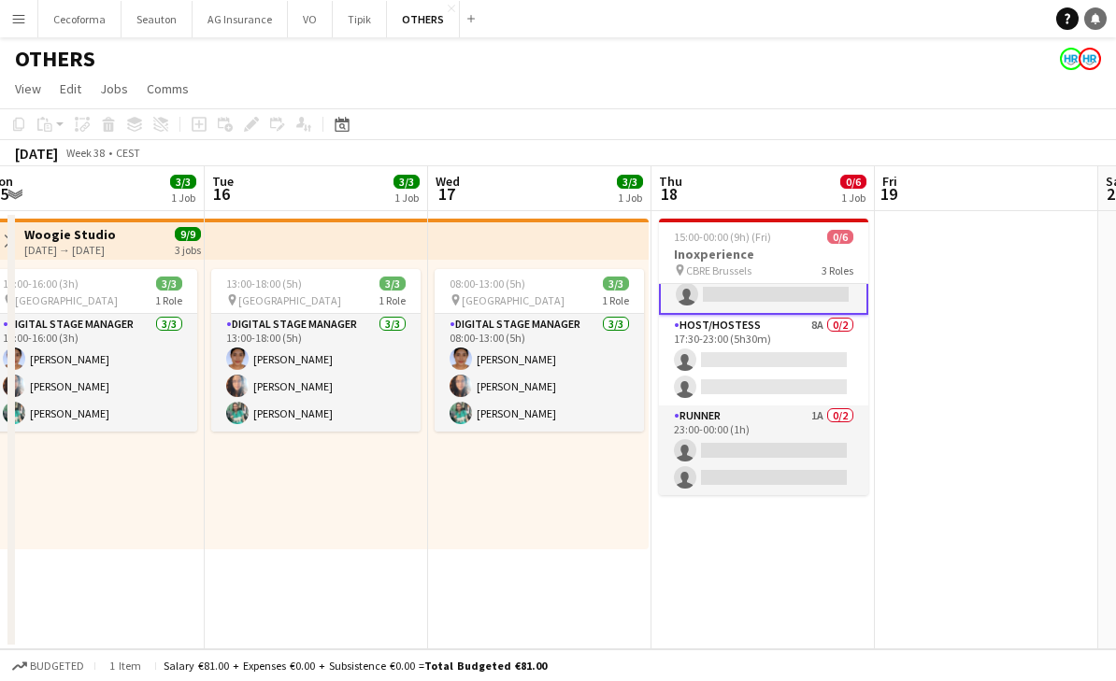
click at [1101, 24] on link "Notifications" at bounding box center [1095, 18] width 22 height 22
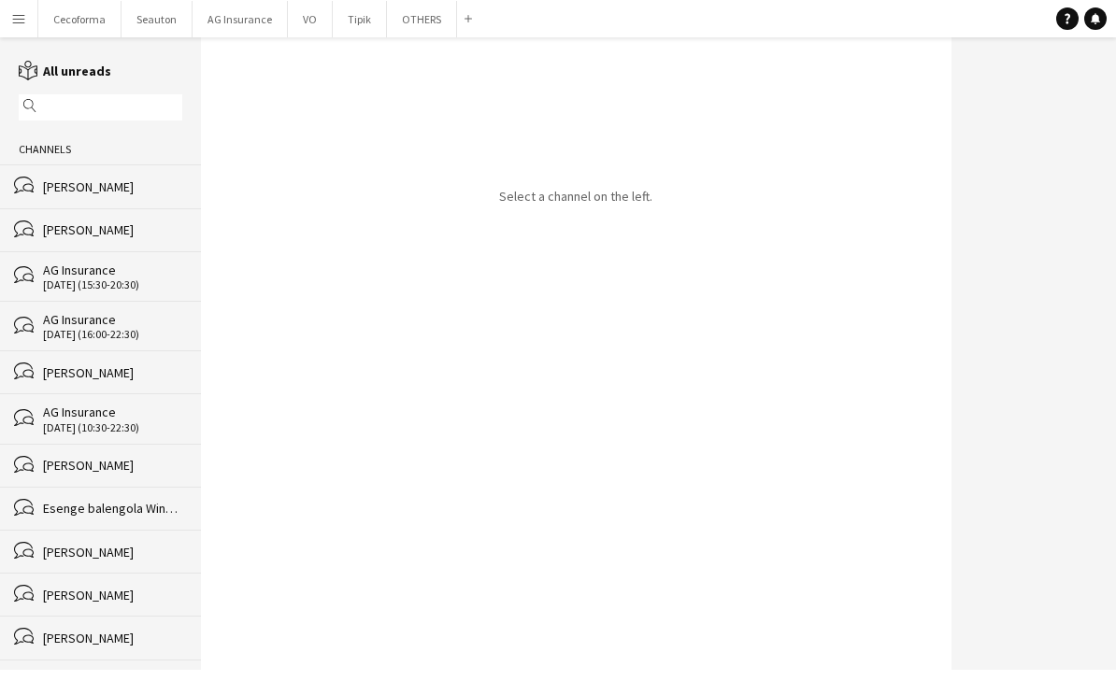
click at [129, 215] on div "bubbles [PERSON_NAME]" at bounding box center [100, 229] width 201 height 43
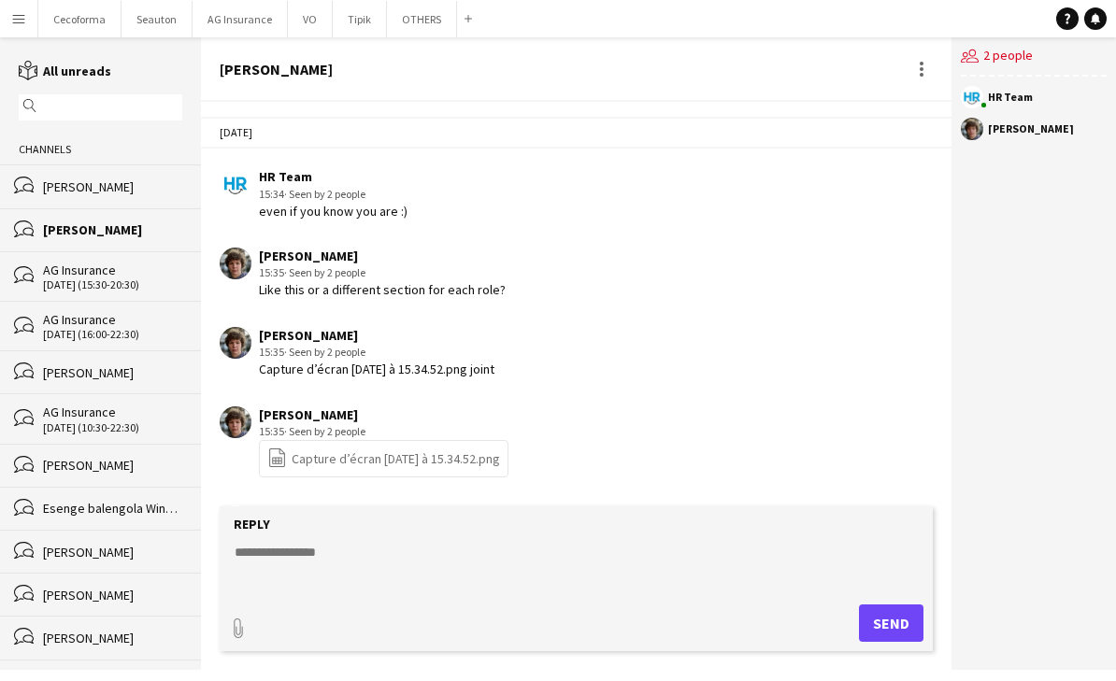
scroll to position [2750, 0]
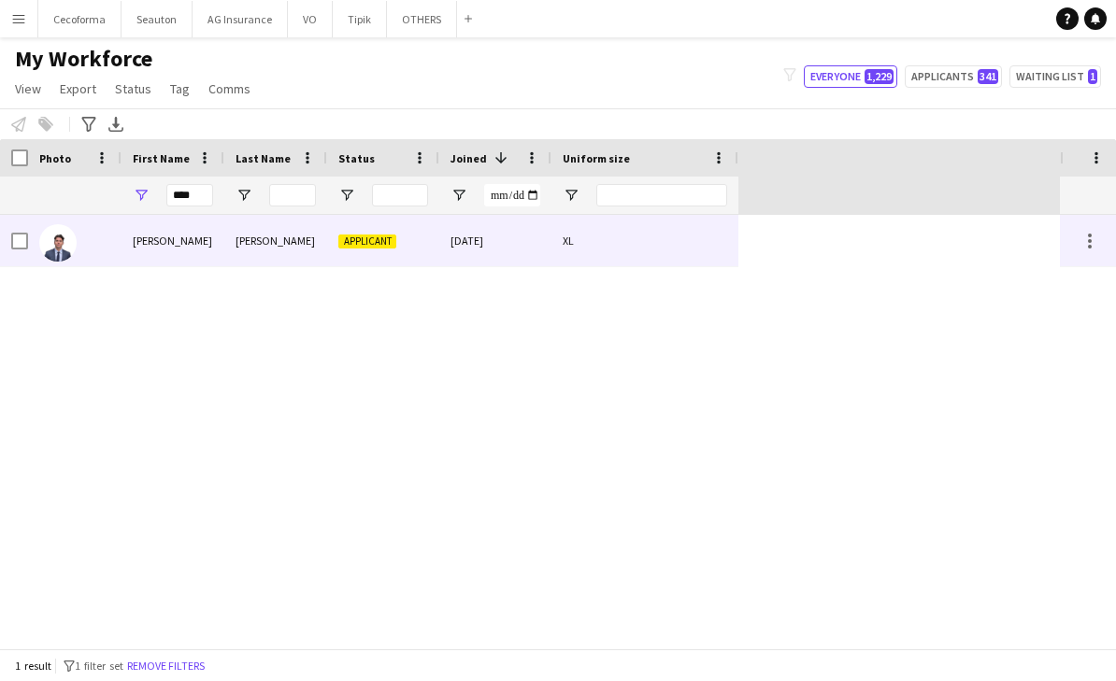
click at [174, 247] on div "Arthur" at bounding box center [172, 240] width 103 height 51
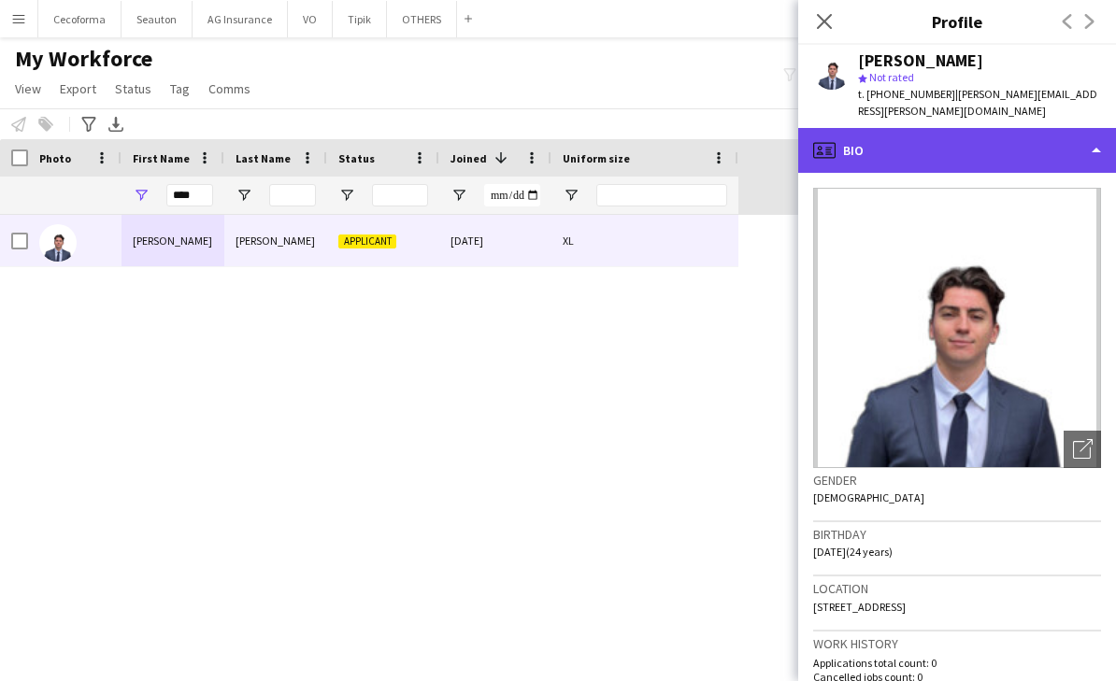
click at [865, 128] on div "profile Bio" at bounding box center [957, 150] width 318 height 45
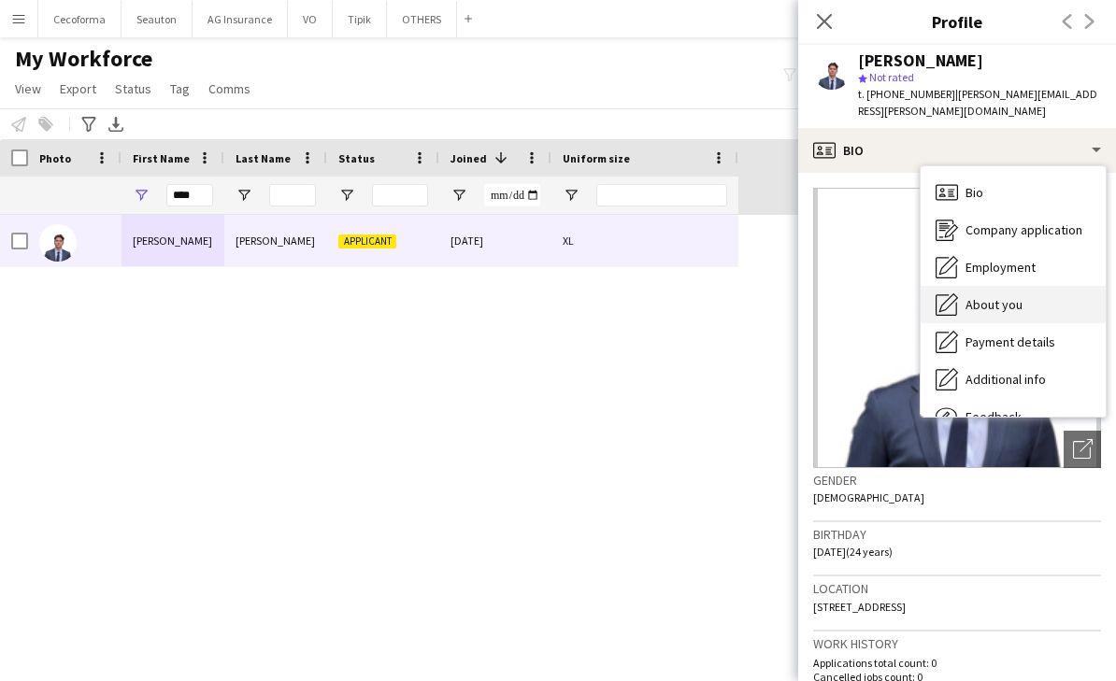
click at [1013, 296] on span "About you" at bounding box center [993, 304] width 57 height 17
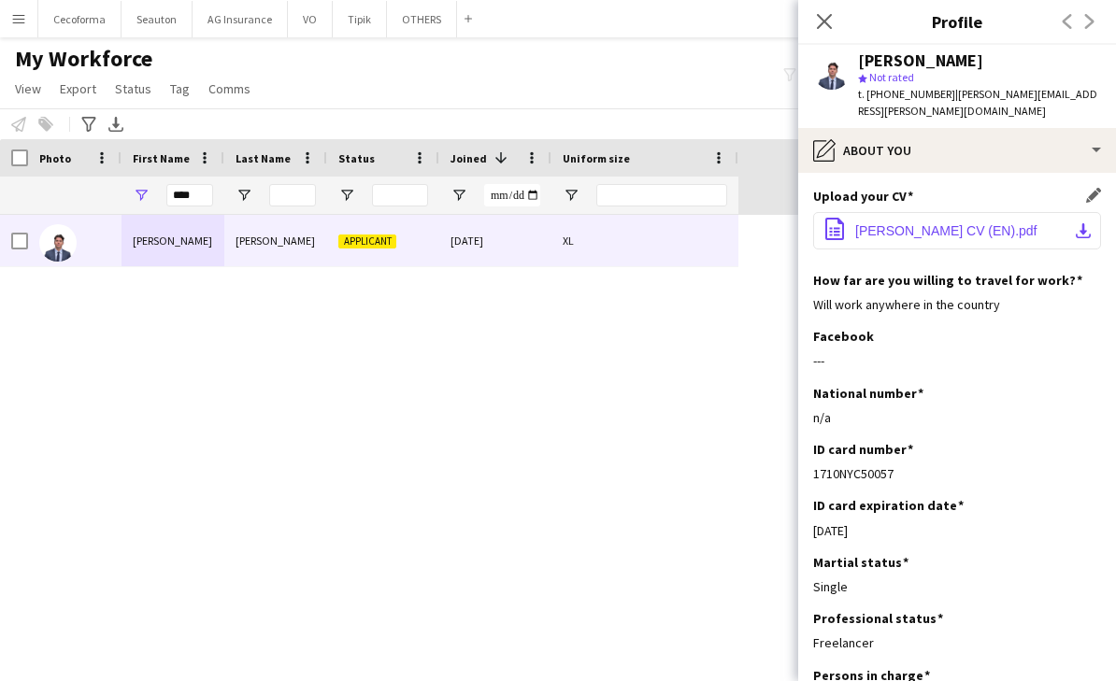
click at [957, 223] on span "Arthur Boyer CV (EN).pdf" at bounding box center [946, 230] width 182 height 15
